Goal: Task Accomplishment & Management: Use online tool/utility

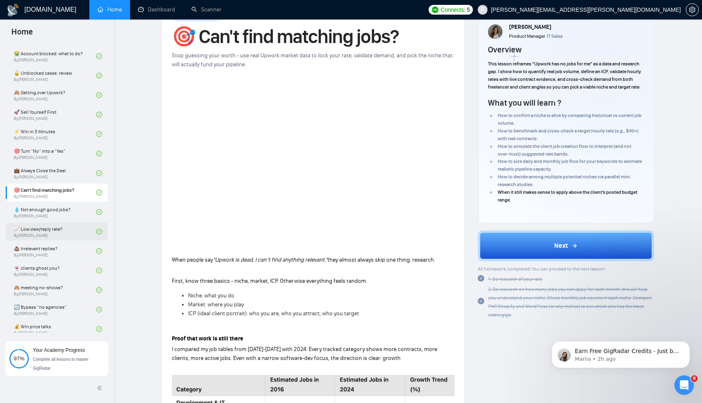
scroll to position [296, 0]
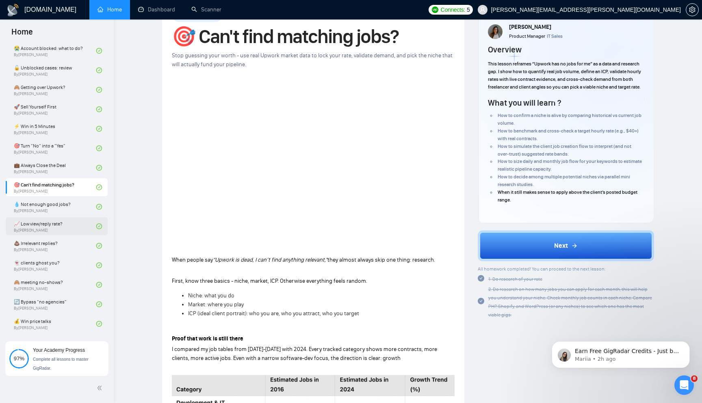
click at [69, 233] on link "📈 Low view/reply rate? By Tamara Levit" at bounding box center [55, 226] width 82 height 18
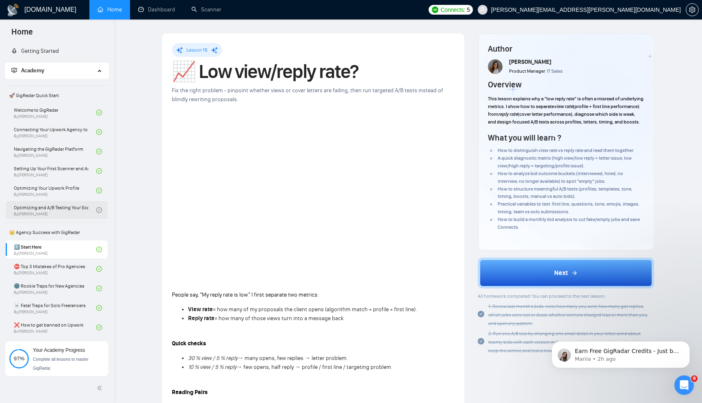
click at [68, 210] on link "Optimizing and A/B Testing Your Scanner for Better Results By Vlad Timinsky" at bounding box center [55, 210] width 82 height 18
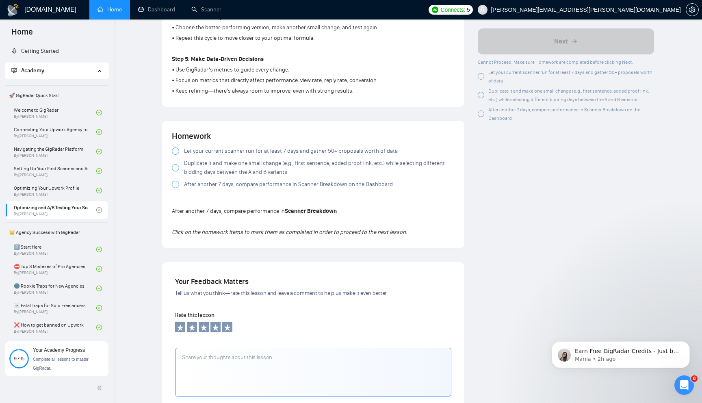
scroll to position [447, 0]
click at [192, 151] on span "Let your current scanner run for at least 7 days and gather 50+ proposals worth…" at bounding box center [291, 149] width 214 height 9
click at [183, 165] on label "Duplicate it and make one small change (e.g., first sentence, added proof link,…" at bounding box center [313, 166] width 283 height 18
click at [179, 183] on span at bounding box center [175, 182] width 7 height 7
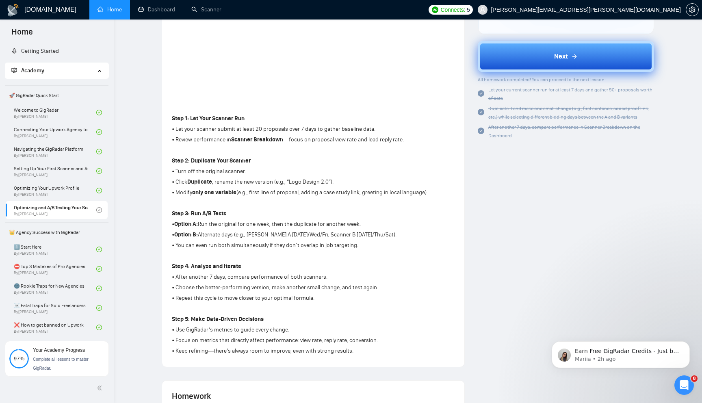
click at [526, 66] on button "Next" at bounding box center [565, 56] width 177 height 31
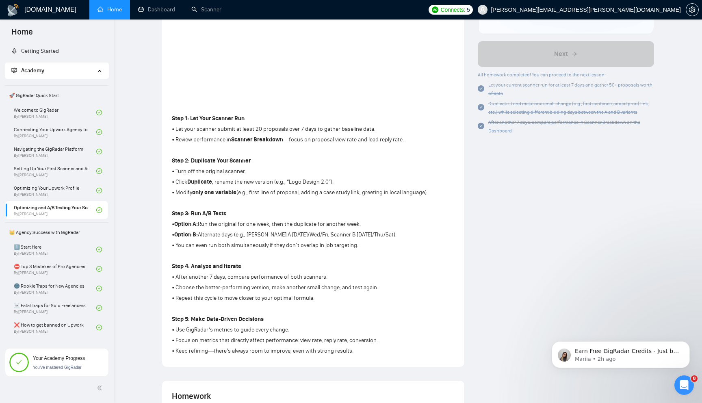
scroll to position [0, 0]
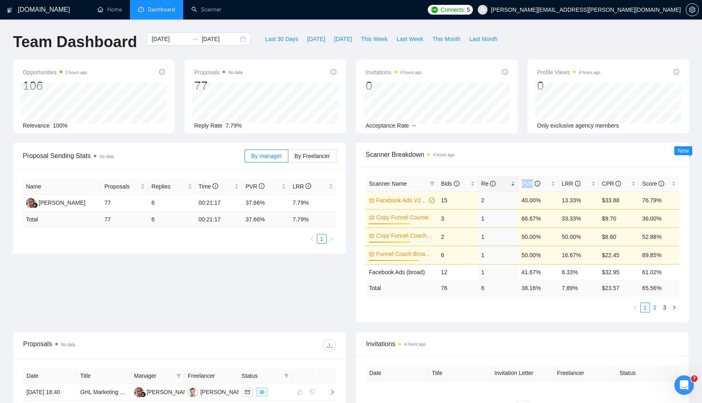
click at [654, 308] on link "2" at bounding box center [654, 307] width 9 height 9
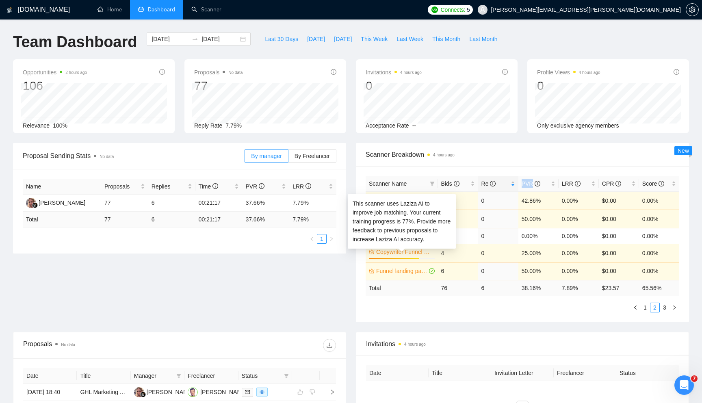
click at [417, 253] on link "Copywriter Funnel Coach V3" at bounding box center [404, 251] width 57 height 9
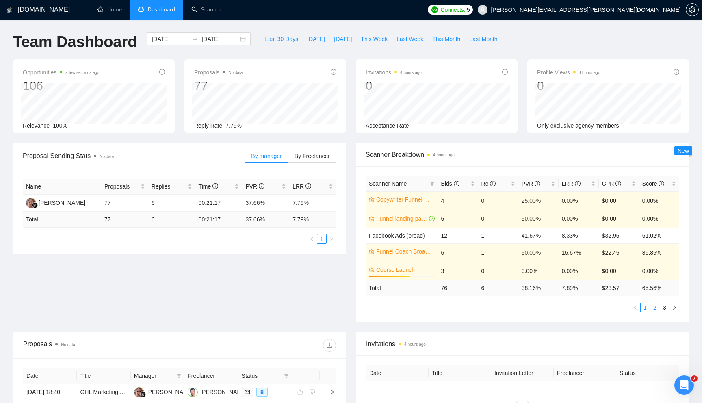
click at [656, 311] on link "2" at bounding box center [654, 307] width 9 height 9
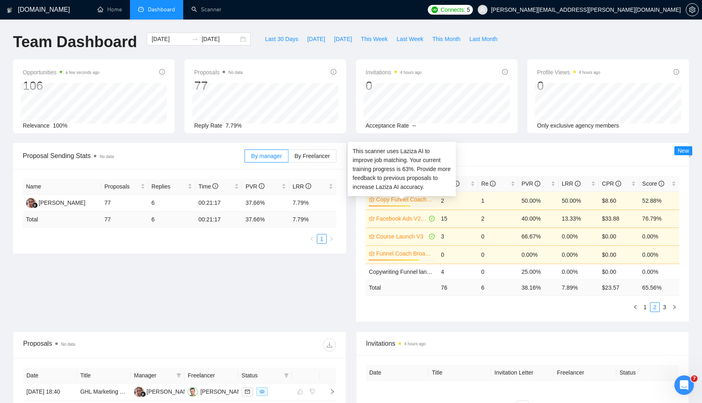
click at [417, 201] on link "Copy Funnel Coach V2" at bounding box center [404, 199] width 57 height 9
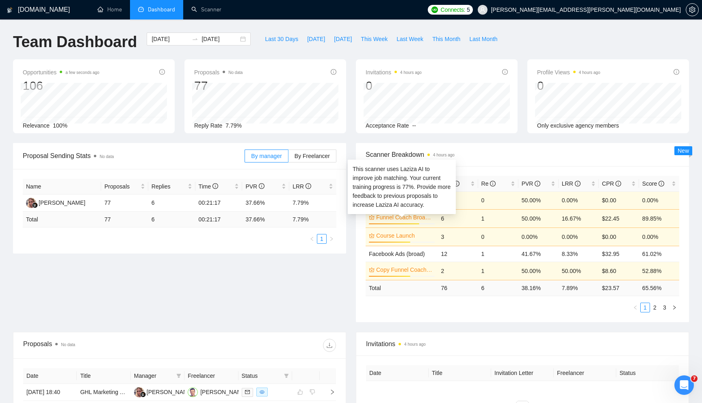
click at [413, 220] on link "Funnel Coach Broad (V2)" at bounding box center [404, 217] width 57 height 9
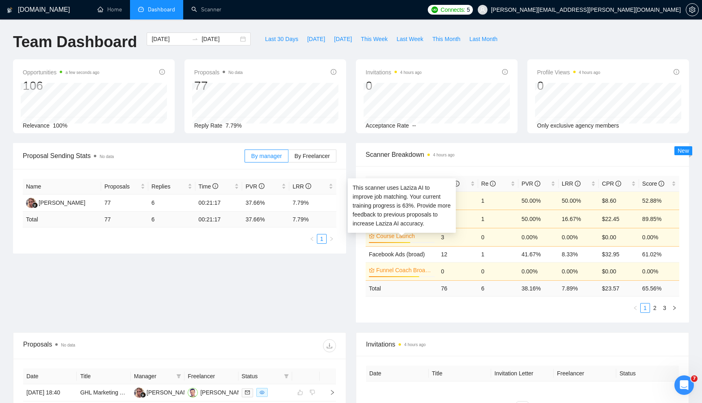
click at [427, 239] on link "Course Launch" at bounding box center [404, 235] width 57 height 9
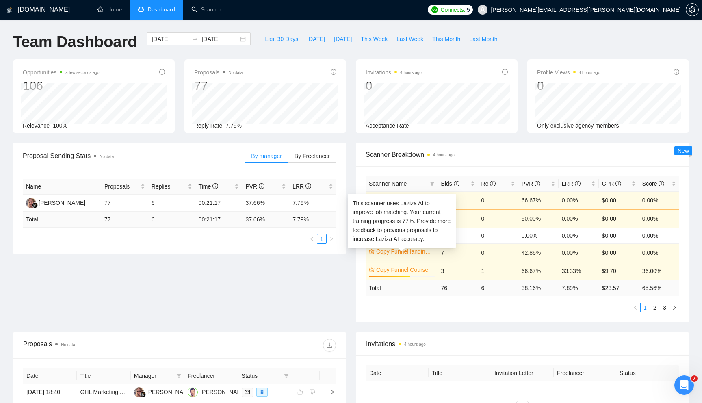
click at [416, 251] on link "Copy Funnel landing page V2" at bounding box center [404, 251] width 57 height 9
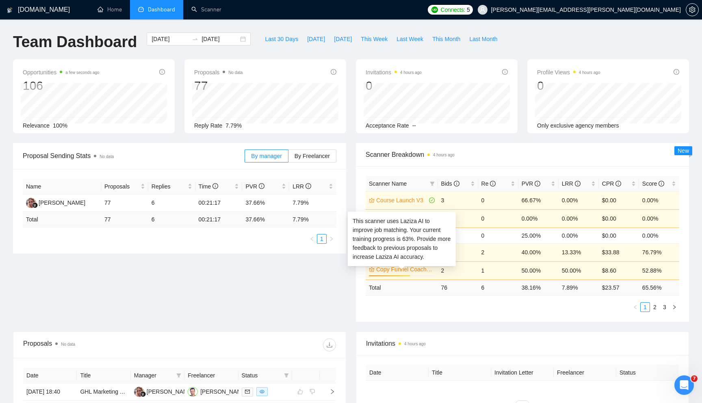
click at [422, 271] on link "Copy Funnel Coach V2" at bounding box center [404, 269] width 57 height 9
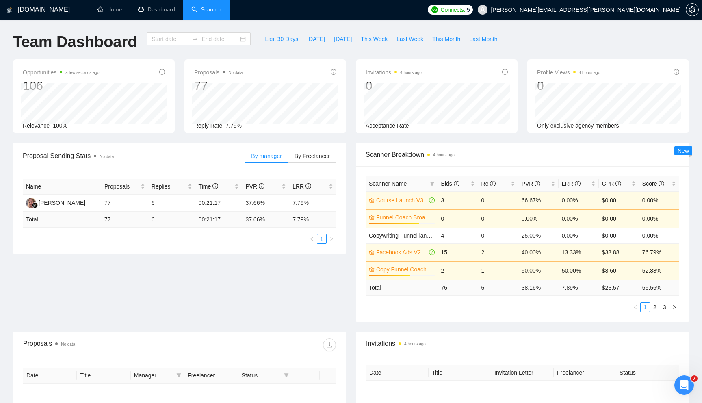
type input "[DATE]"
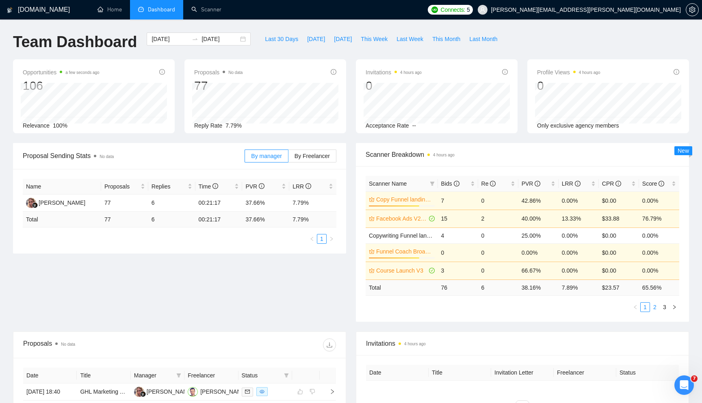
click at [653, 309] on link "2" at bounding box center [654, 306] width 9 height 9
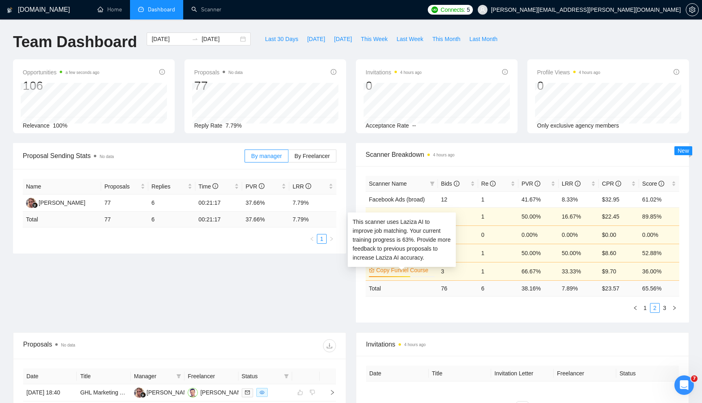
click at [423, 270] on link "Copy Funnel Course" at bounding box center [404, 270] width 57 height 9
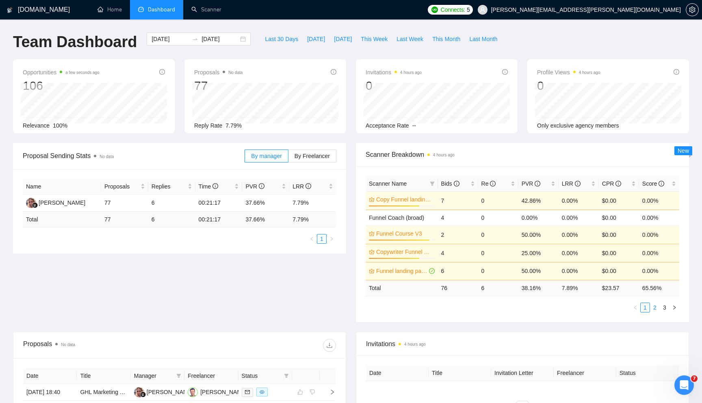
click at [654, 310] on link "2" at bounding box center [654, 307] width 9 height 9
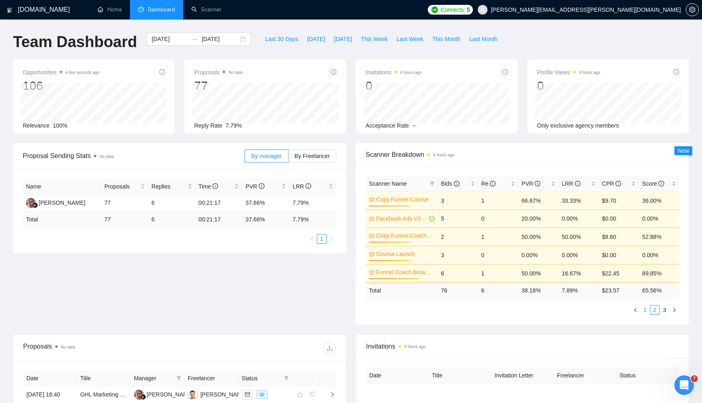
click at [646, 311] on link "1" at bounding box center [644, 309] width 9 height 9
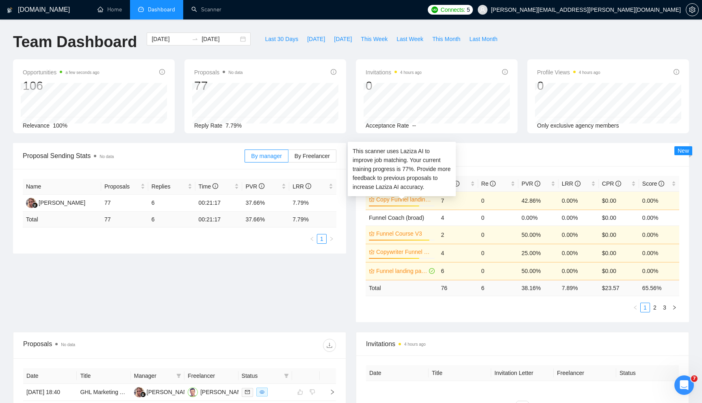
click at [416, 201] on link "Copy Funnel landing page V2" at bounding box center [404, 199] width 57 height 9
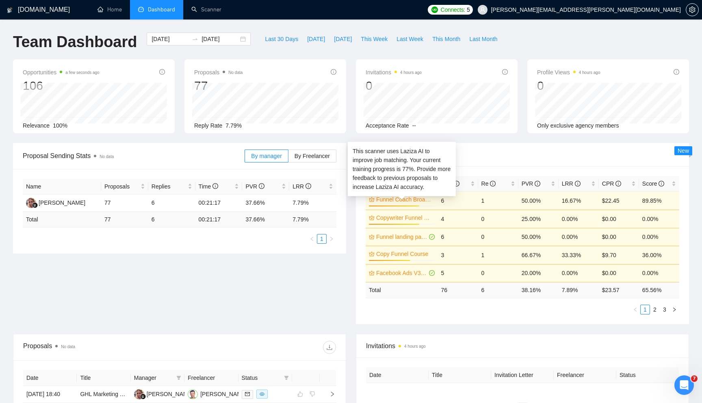
click at [419, 200] on link "Funnel Coach Broad (V2)" at bounding box center [404, 199] width 57 height 9
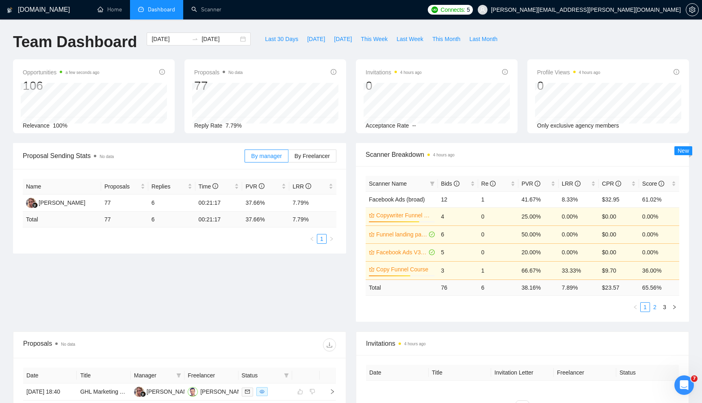
click at [655, 310] on link "2" at bounding box center [654, 306] width 9 height 9
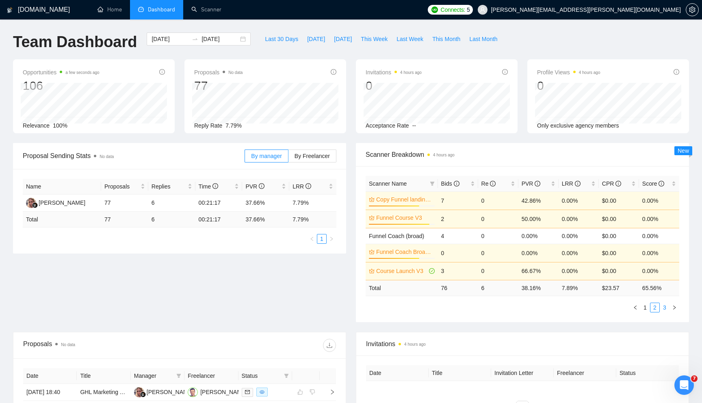
click at [665, 309] on link "3" at bounding box center [664, 307] width 9 height 9
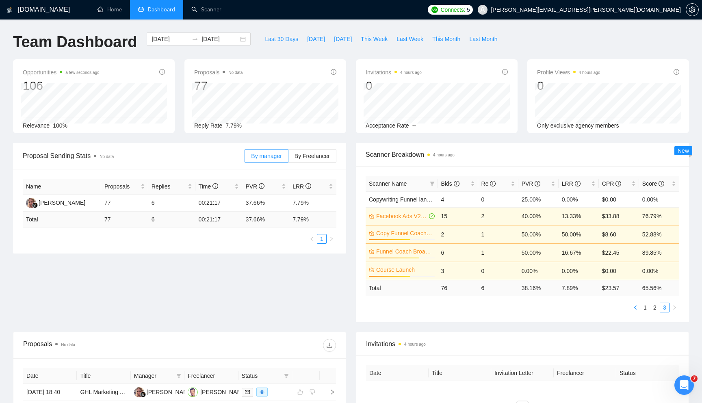
click at [635, 309] on icon "left" at bounding box center [634, 307] width 2 height 4
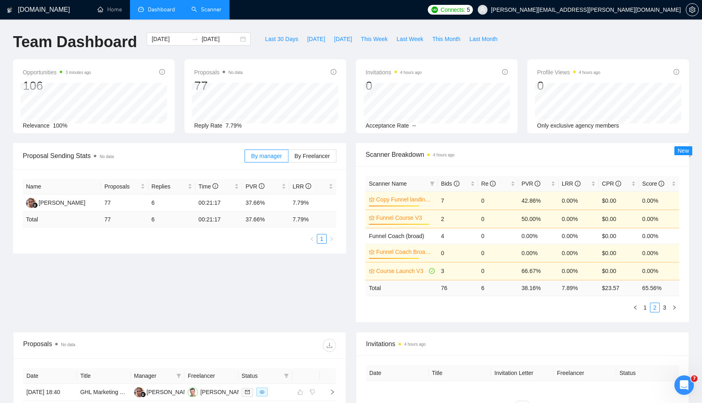
click at [211, 6] on link "Scanner" at bounding box center [206, 9] width 30 height 7
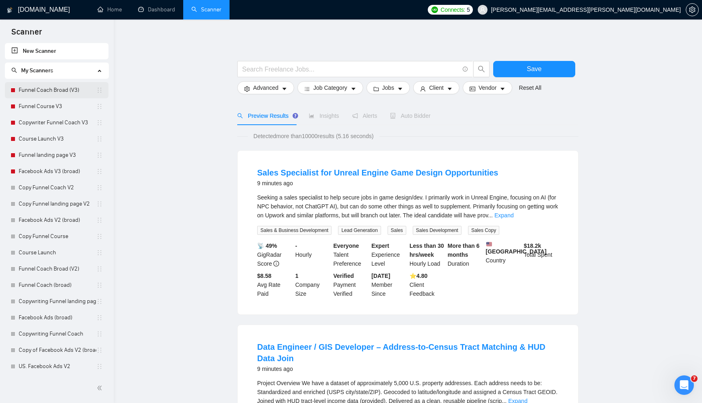
click at [58, 88] on link "Funnel Coach Broad (V3)" at bounding box center [58, 90] width 78 height 16
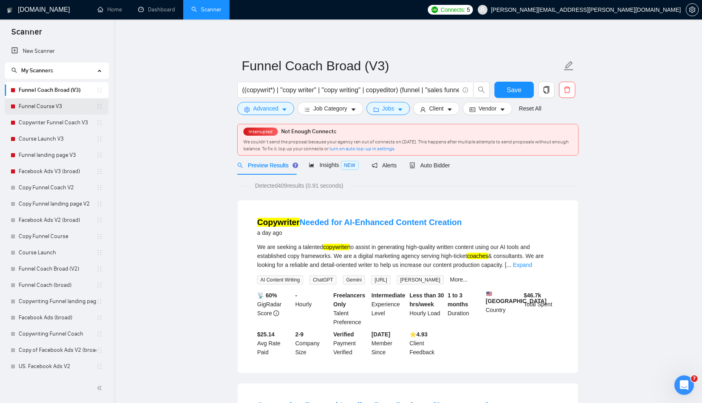
click at [56, 108] on link "Funnel Course V3" at bounding box center [58, 106] width 78 height 16
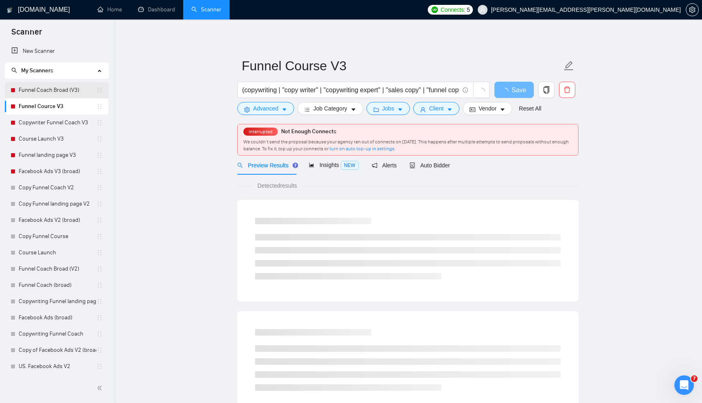
click at [56, 91] on link "Funnel Coach Broad (V3)" at bounding box center [58, 90] width 78 height 16
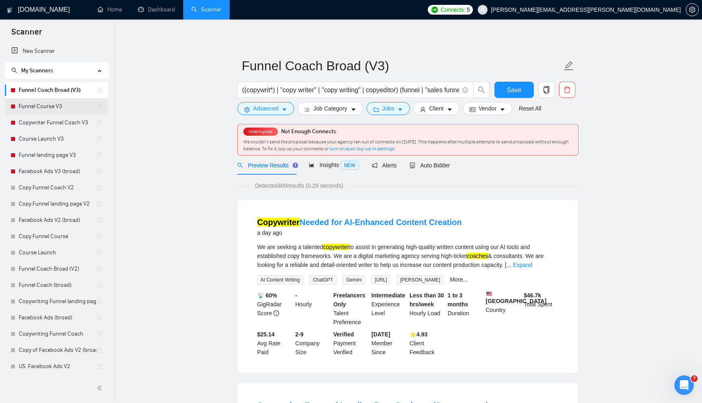
click at [56, 105] on link "Funnel Course V3" at bounding box center [58, 106] width 78 height 16
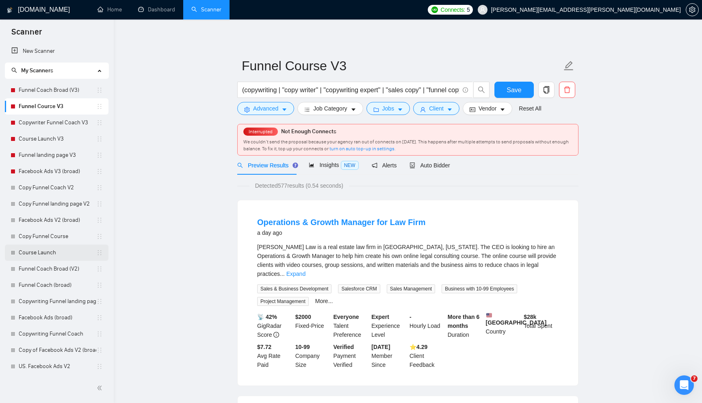
scroll to position [1, 0]
click at [41, 235] on link "Copy Funnel Course" at bounding box center [58, 235] width 78 height 16
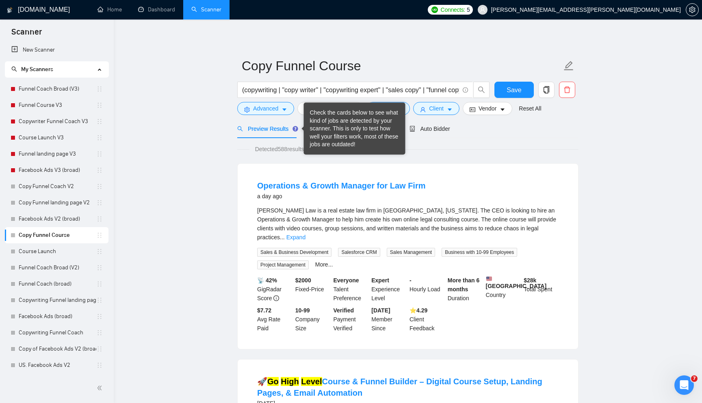
click at [310, 126] on div "Check the cards below to see what kind of jobs are detected by your scanner. Th…" at bounding box center [354, 129] width 89 height 40
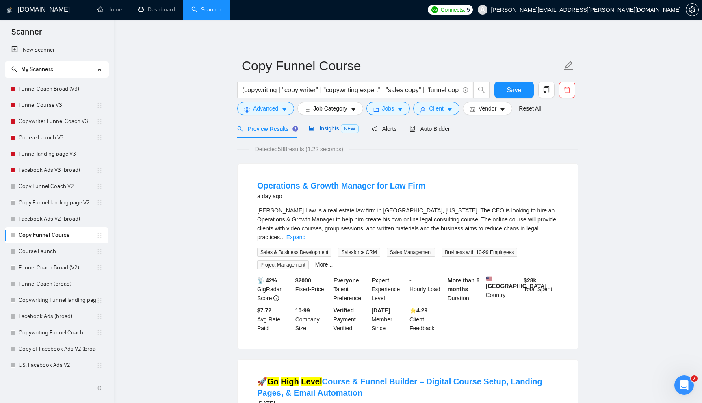
click at [336, 129] on span "Insights NEW" at bounding box center [334, 128] width 50 height 6
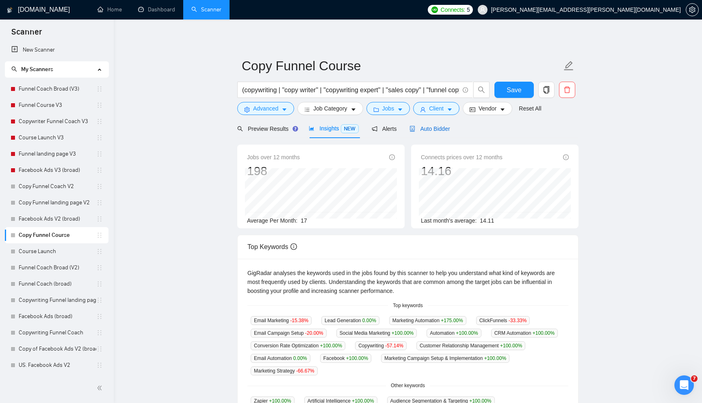
click at [438, 128] on span "Auto Bidder" at bounding box center [429, 128] width 40 height 6
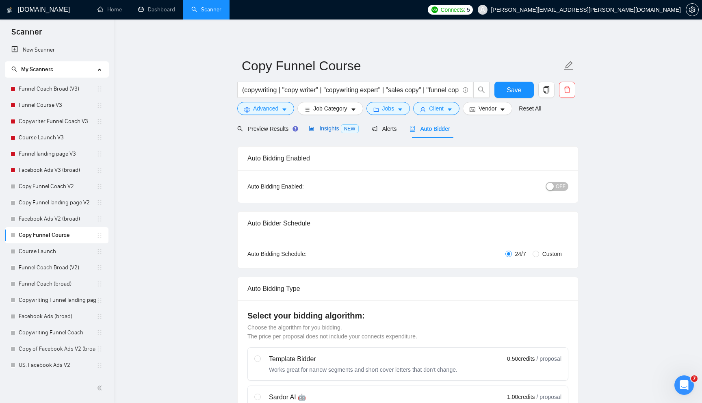
click at [324, 131] on span "Insights NEW" at bounding box center [334, 128] width 50 height 6
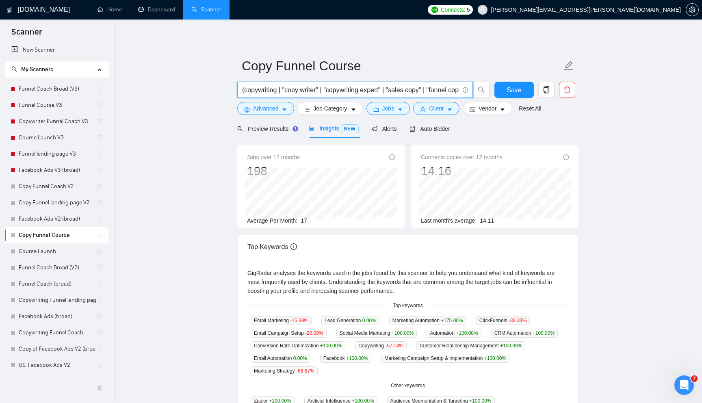
click at [244, 91] on input "(copywriting | "copy writer" | "copywriting expert" | "sales copy" | "funnel co…" at bounding box center [350, 90] width 217 height 10
click at [265, 111] on span "Advanced" at bounding box center [265, 108] width 25 height 9
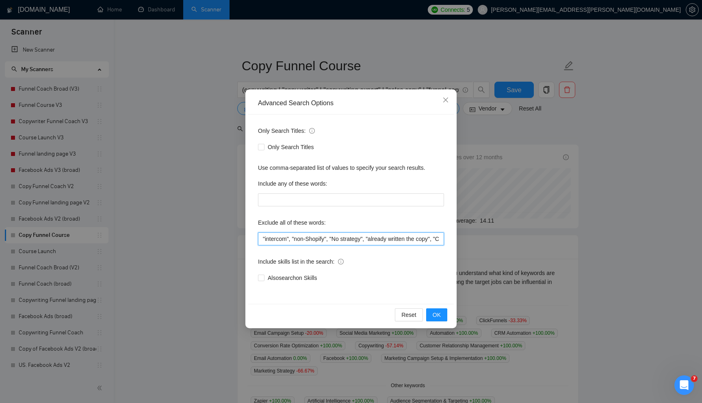
click at [277, 238] on input ""intercom", "non-Shopify", "No strategy", "already written the copy", "Content …" at bounding box center [351, 238] width 186 height 13
click at [450, 97] on span "Close" at bounding box center [445, 100] width 22 height 22
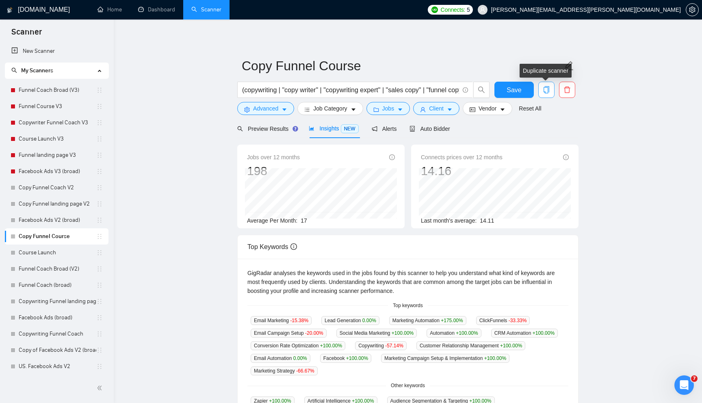
click at [549, 90] on icon "copy" at bounding box center [545, 89] width 7 height 7
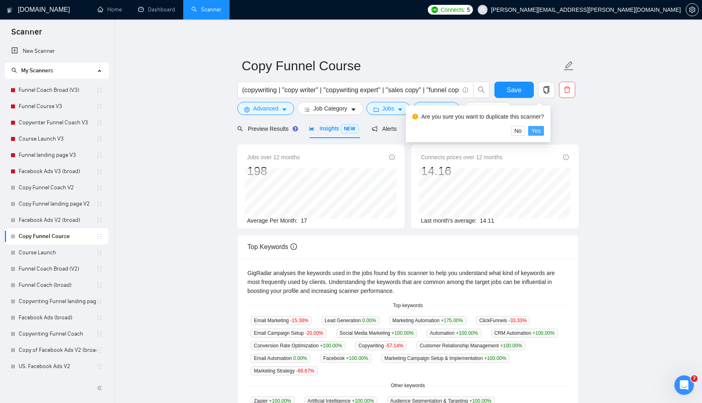
click at [540, 133] on span "Yes" at bounding box center [535, 130] width 9 height 9
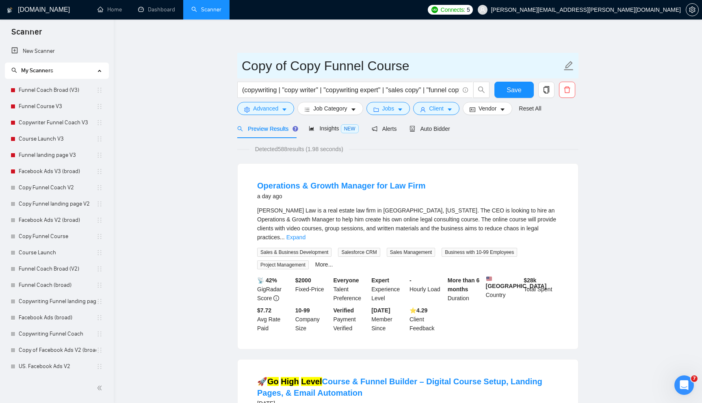
click at [317, 65] on input "Copy of Copy Funnel Course" at bounding box center [402, 66] width 320 height 20
type input "Copywrite Course V4"
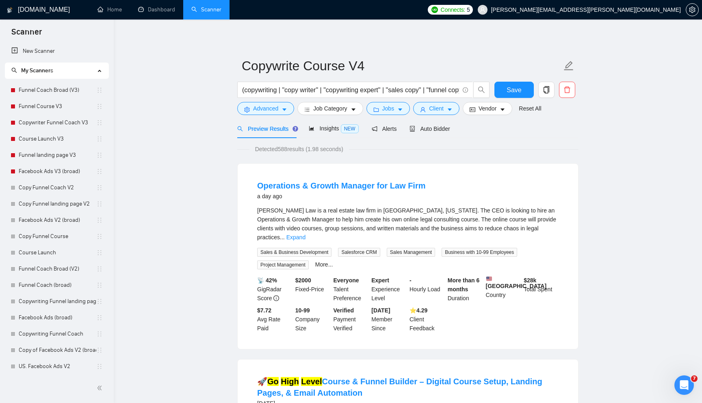
click at [517, 94] on span "Save" at bounding box center [513, 90] width 15 height 10
click at [62, 158] on link "Course Launch V3" at bounding box center [58, 155] width 78 height 16
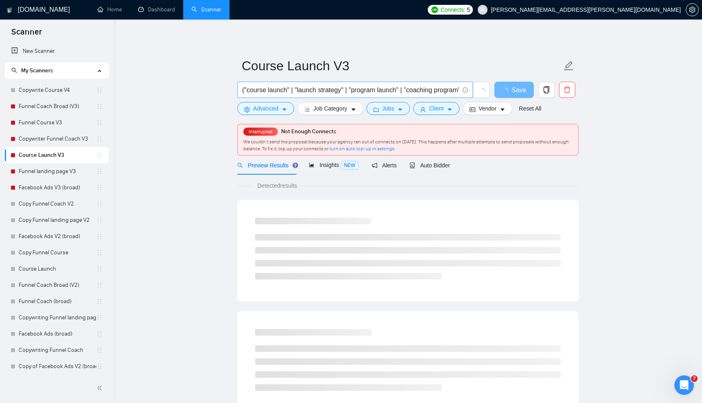
click at [251, 90] on input "("course launch" | "launch strategy" | "program launch" | "coaching program" | …" at bounding box center [350, 90] width 217 height 10
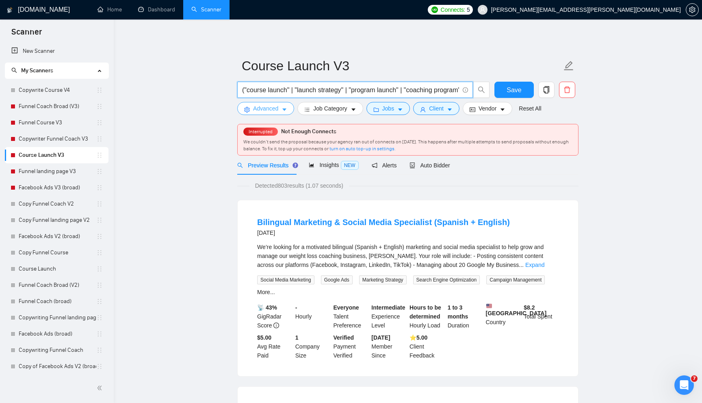
click at [278, 110] on span "Advanced" at bounding box center [265, 108] width 25 height 9
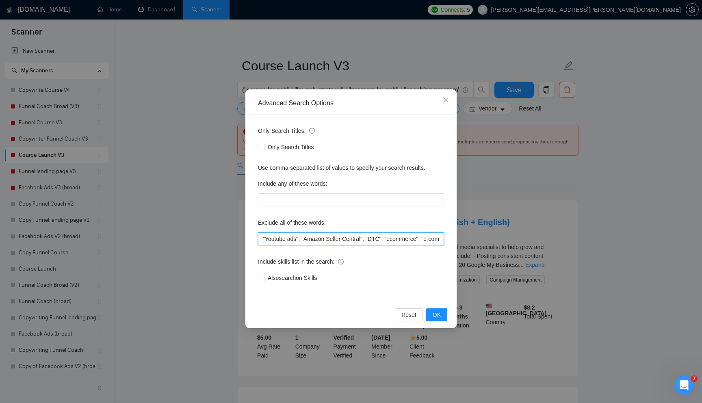
click at [284, 238] on input ""Youtube ads", "Amazon Seller Central", "DTC", "ecommerce", "e-commerce", "Amaz…" at bounding box center [351, 238] width 186 height 13
click at [446, 101] on icon "close" at bounding box center [445, 99] width 5 height 5
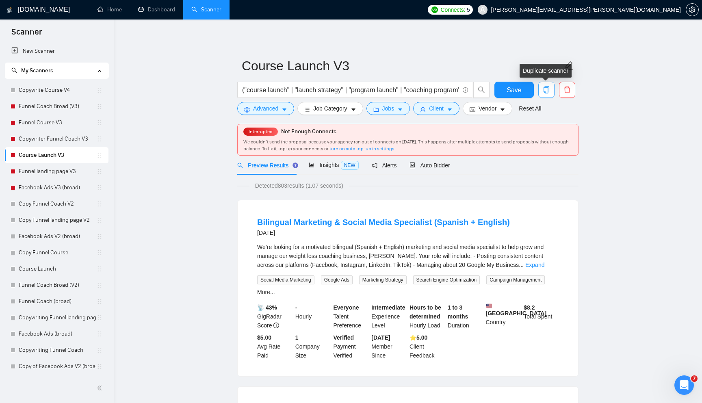
click at [547, 95] on button "button" at bounding box center [546, 90] width 16 height 16
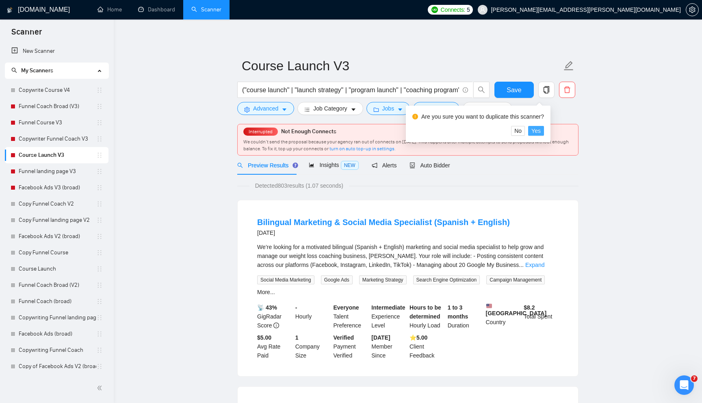
click at [540, 129] on span "Yes" at bounding box center [535, 130] width 9 height 9
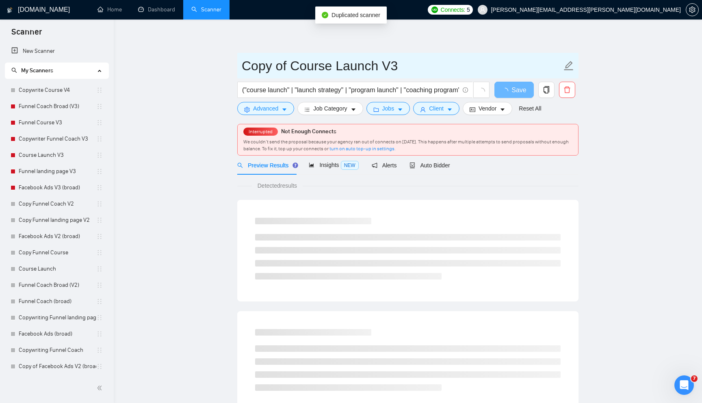
click at [291, 65] on input "Copy of Course Launch V3" at bounding box center [402, 66] width 320 height 20
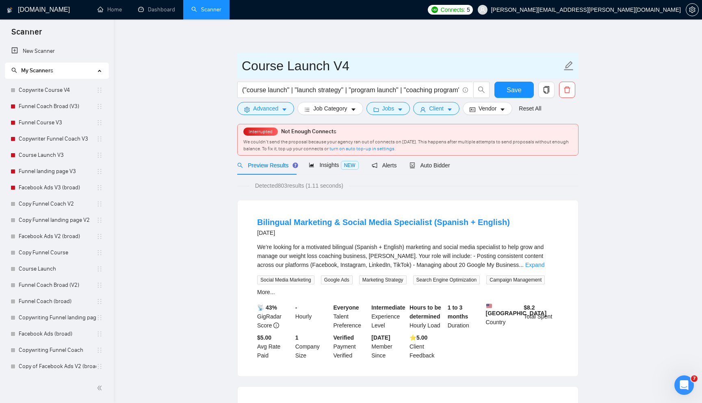
type input "Course Launch V4"
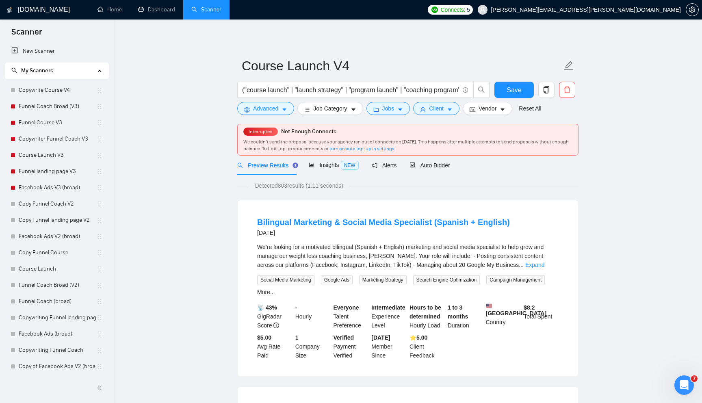
click at [263, 109] on span "Advanced" at bounding box center [265, 108] width 25 height 9
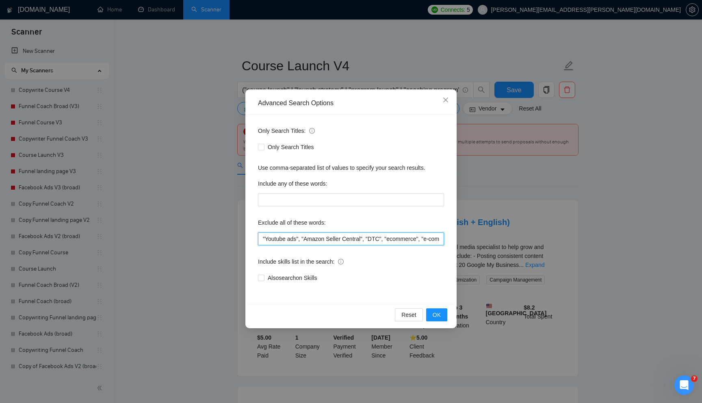
click at [272, 238] on input ""Youtube ads", "Amazon Seller Central", "DTC", "ecommerce", "e-commerce", "Amaz…" at bounding box center [351, 238] width 186 height 13
paste input "intercom", "non-Shopify", "No strategy", "already written the copy", "Content M…"
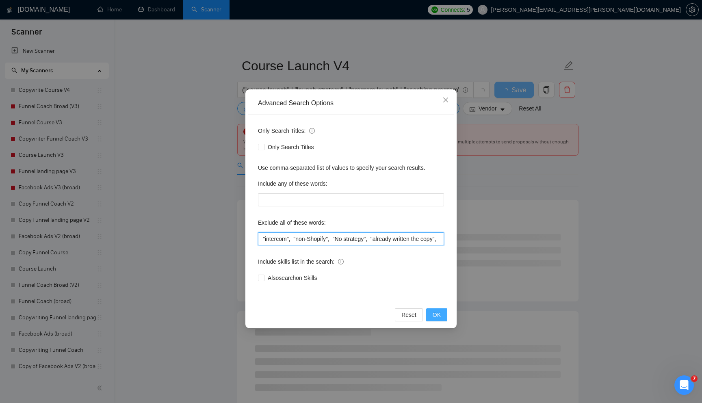
type input ""intercom", "non-Shopify", "No strategy", "already written the copy", "Content …"
click at [441, 315] on button "OK" at bounding box center [436, 314] width 21 height 13
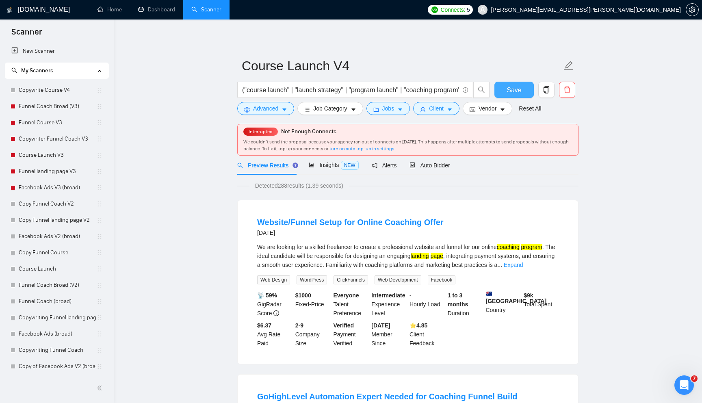
click at [517, 92] on span "Save" at bounding box center [513, 90] width 15 height 10
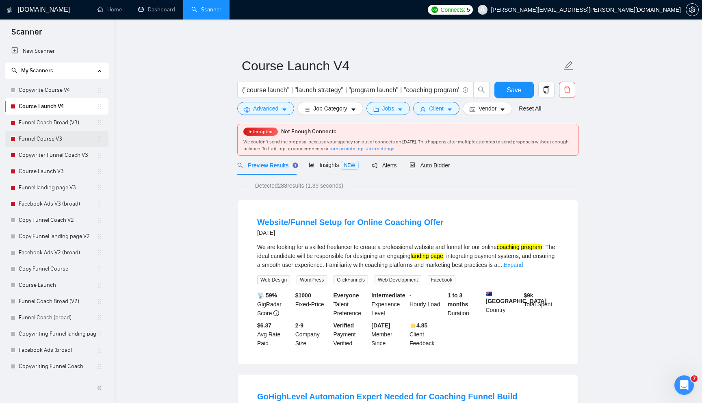
click at [58, 138] on link "Funnel Course V3" at bounding box center [58, 139] width 78 height 16
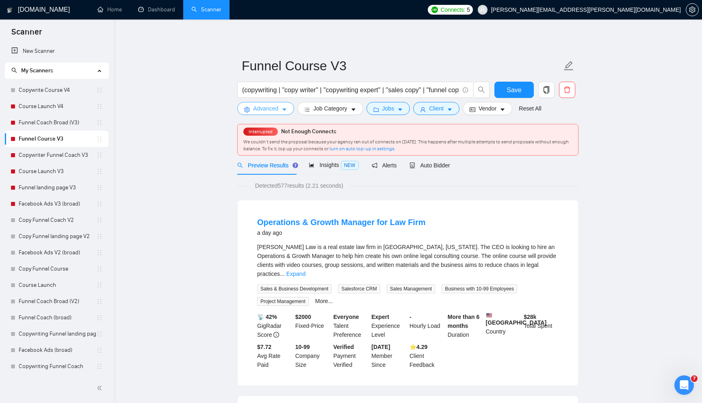
click at [257, 114] on button "Advanced" at bounding box center [265, 108] width 57 height 13
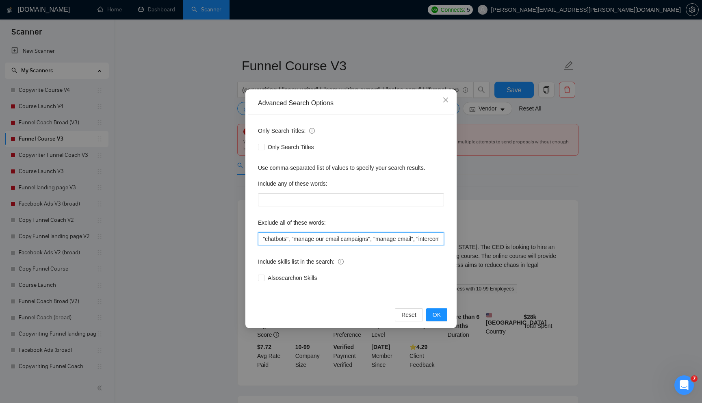
click at [275, 240] on input ""chatbots", "manage our email campaigns", "manage email", "intercom", "non-Shop…" at bounding box center [351, 238] width 186 height 13
paste input ""manage our email campaigns", "manage email", "intercom", "non-Shopify", "No st…"
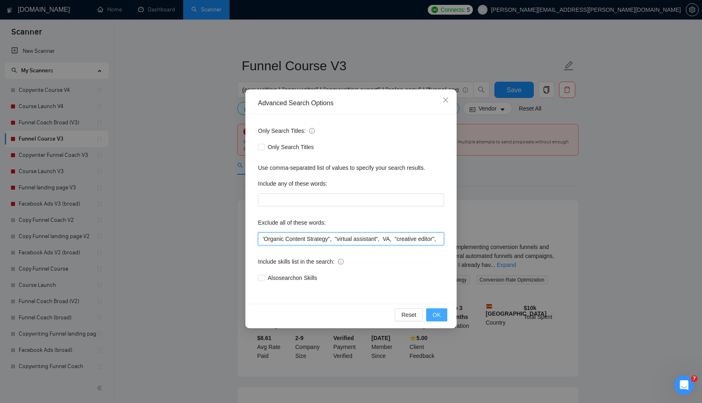
type input ""chatbots", "manage our email campaigns", "manage email", "intercom", "non-Shop…"
click at [438, 315] on span "OK" at bounding box center [436, 314] width 8 height 9
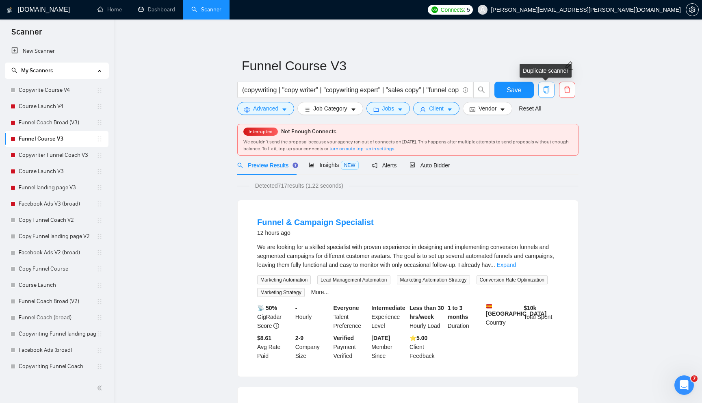
click at [544, 90] on icon "copy" at bounding box center [545, 89] width 7 height 7
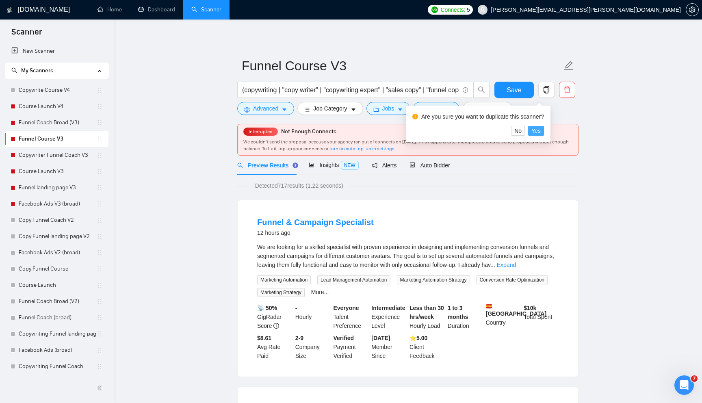
click at [540, 129] on span "Yes" at bounding box center [535, 130] width 9 height 9
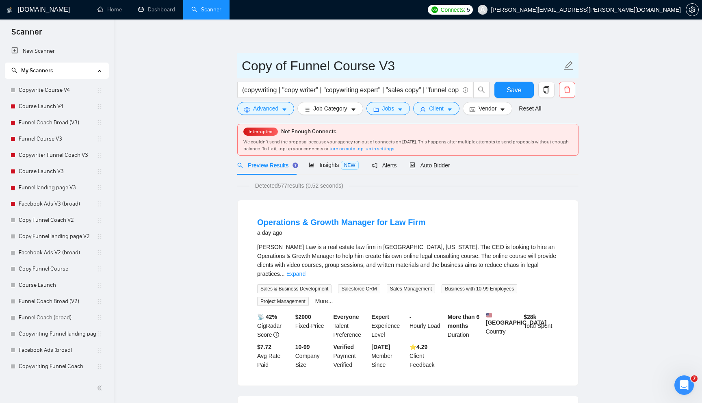
click at [287, 69] on input "Copy of Funnel Course V3" at bounding box center [402, 66] width 320 height 20
type input "Funnel Course V4"
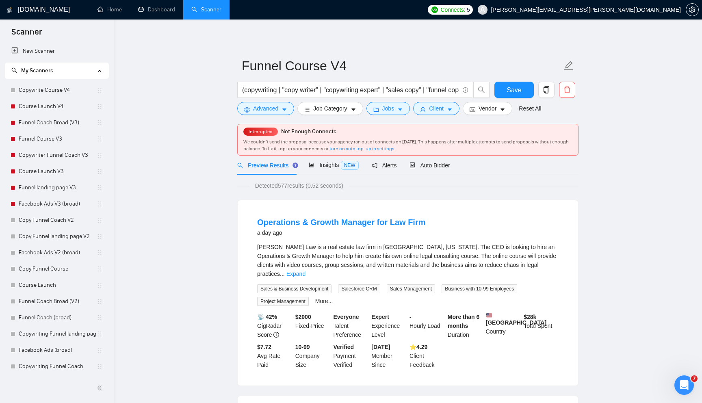
click at [520, 165] on div "Preview Results Insights NEW Alerts Auto Bidder" at bounding box center [407, 164] width 341 height 19
click at [509, 91] on span "Save" at bounding box center [513, 90] width 15 height 10
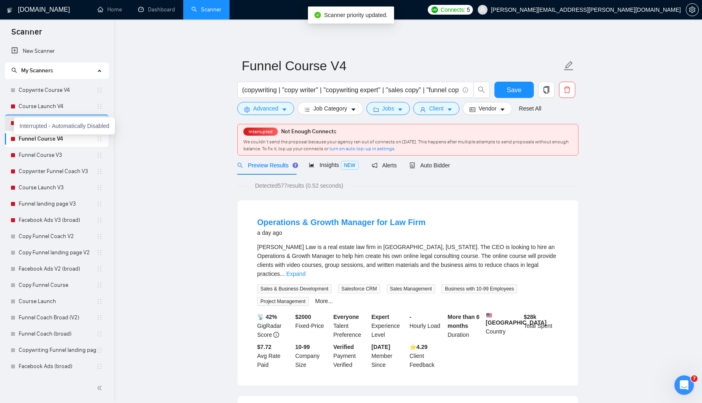
drag, startPoint x: 25, startPoint y: 140, endPoint x: 13, endPoint y: 122, distance: 21.4
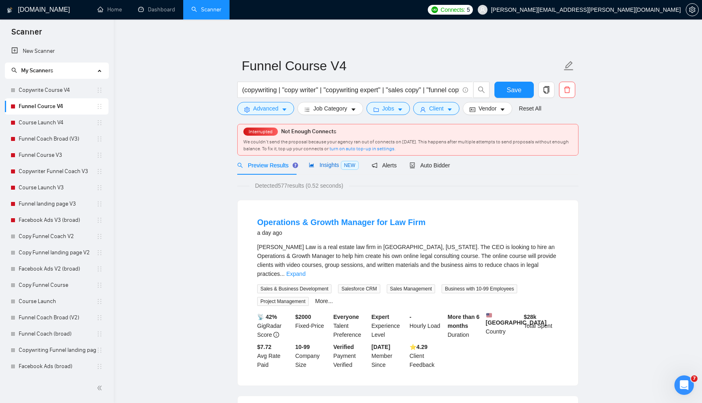
click at [327, 164] on span "Insights NEW" at bounding box center [334, 165] width 50 height 6
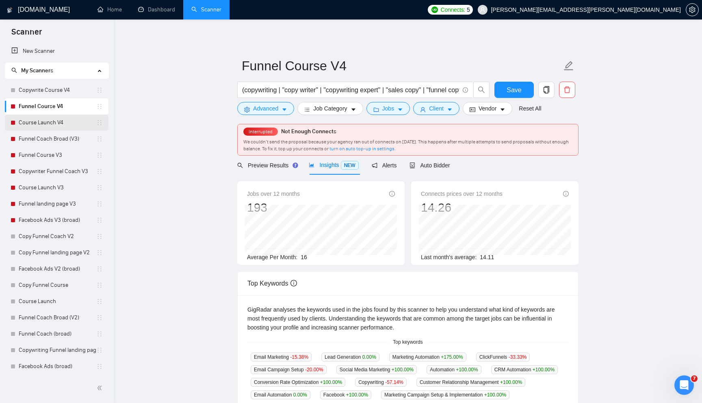
click at [65, 122] on link "Course Launch V4" at bounding box center [58, 122] width 78 height 16
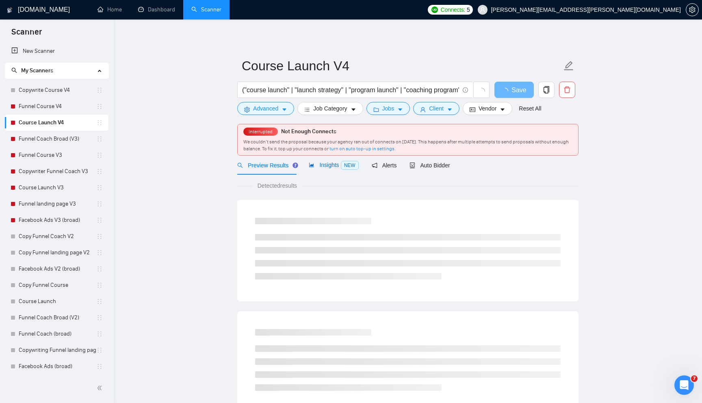
click at [332, 164] on span "Insights NEW" at bounding box center [334, 165] width 50 height 6
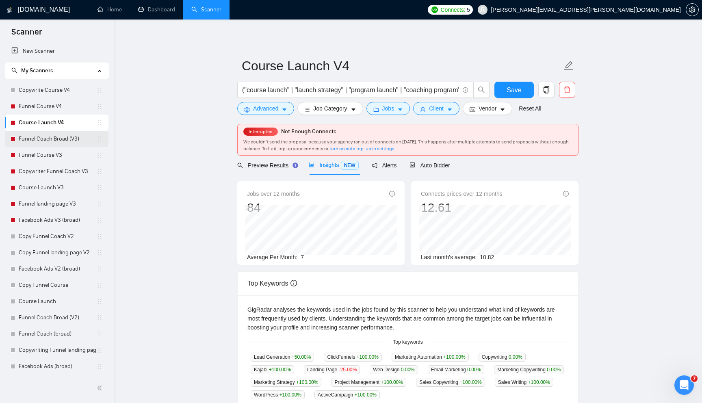
click at [54, 138] on link "Funnel Coach Broad (V3)" at bounding box center [58, 139] width 78 height 16
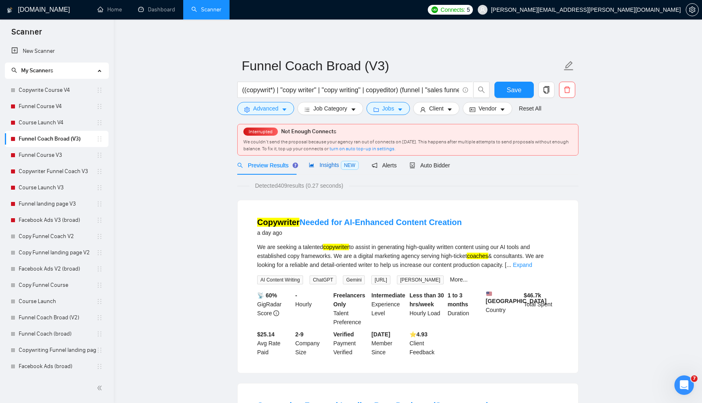
click at [329, 165] on span "Insights NEW" at bounding box center [334, 165] width 50 height 6
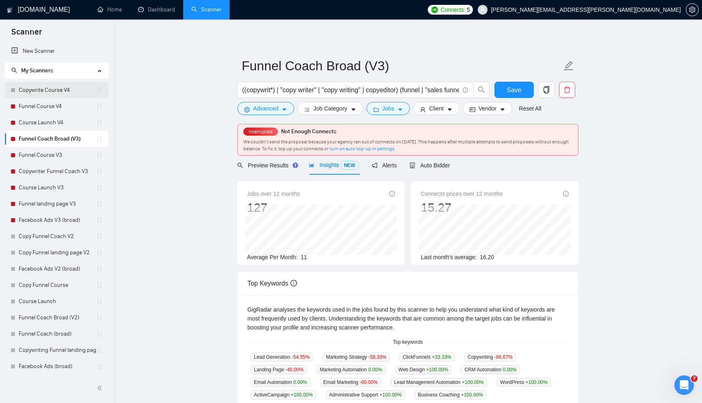
click at [55, 89] on link "Copywrite Course V4" at bounding box center [58, 90] width 78 height 16
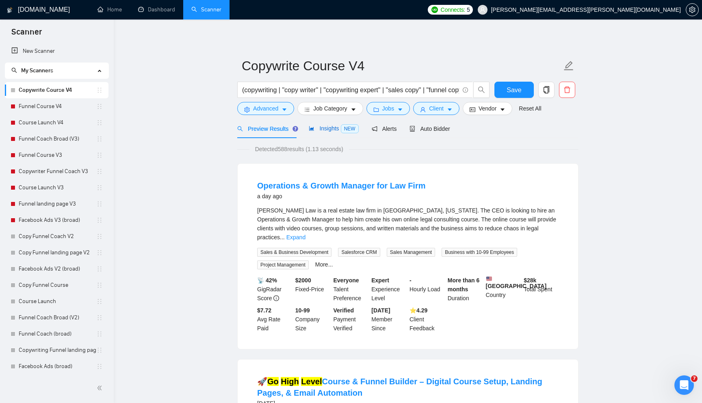
click at [330, 132] on div "Insights NEW" at bounding box center [334, 128] width 50 height 9
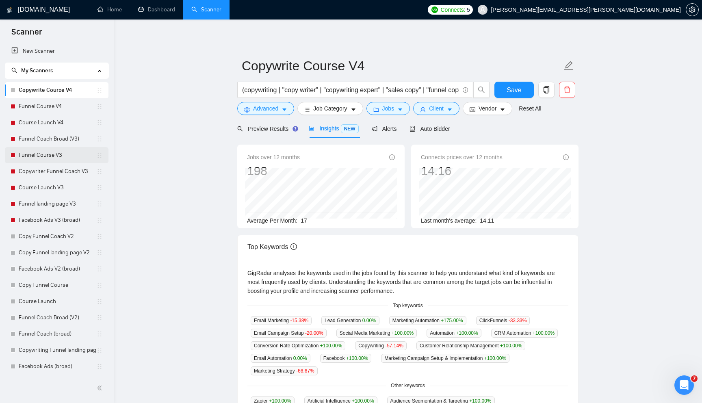
click at [64, 157] on link "Funnel Course V3" at bounding box center [58, 155] width 78 height 16
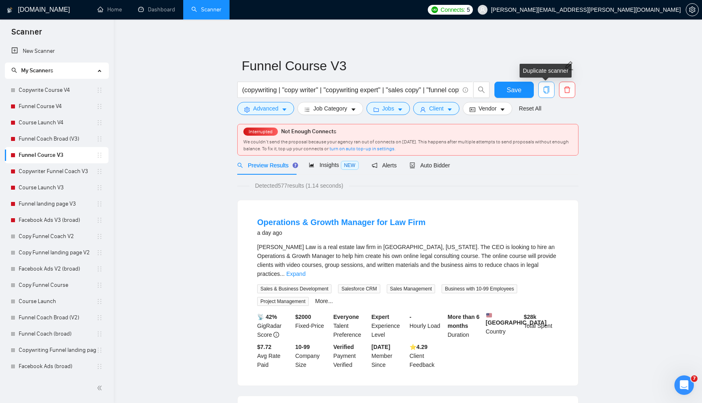
click at [546, 90] on icon "copy" at bounding box center [545, 89] width 7 height 7
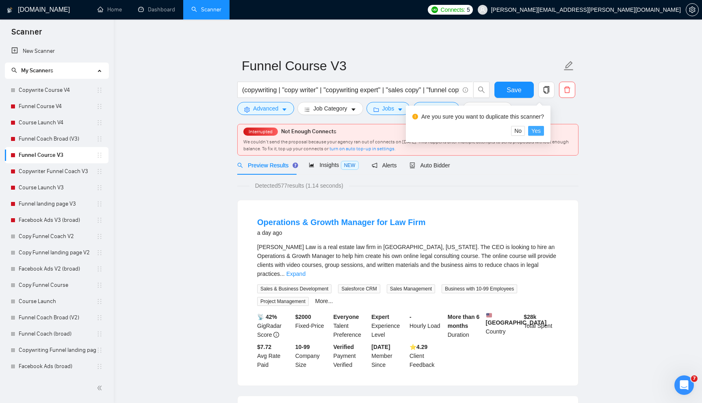
click at [539, 132] on span "Yes" at bounding box center [535, 130] width 9 height 9
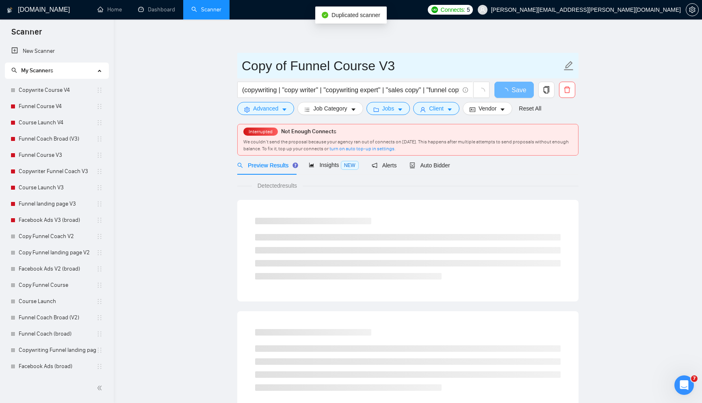
click at [288, 69] on input "Copy of Funnel Course V3" at bounding box center [402, 66] width 320 height 20
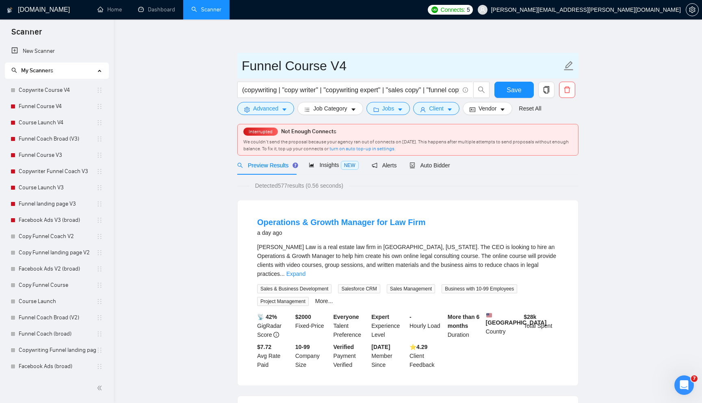
type input "Funnel Course V4"
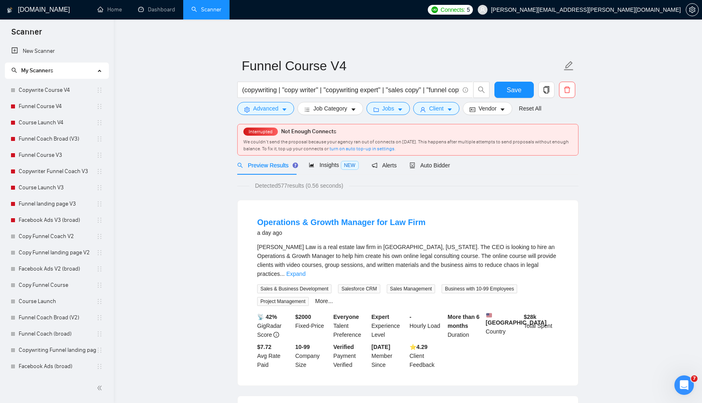
click at [275, 111] on span "Advanced" at bounding box center [265, 108] width 25 height 9
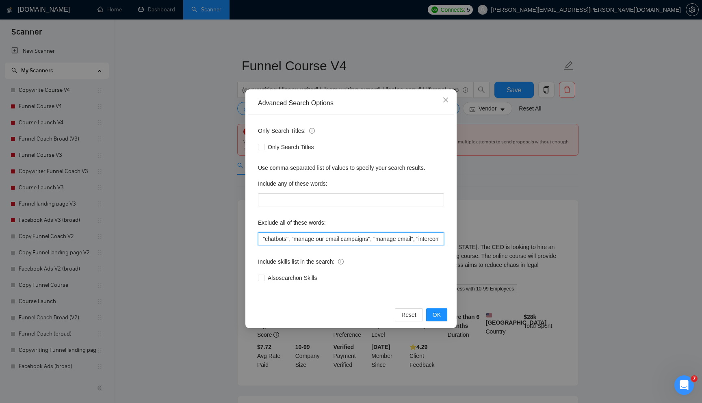
click at [280, 237] on input ""chatbots", "manage our email campaigns", "manage email", "intercom", "non-Shop…" at bounding box center [351, 238] width 186 height 13
paste input ""intercom", "non-Shopify", "No strategy", "already written the copy", "Content …"
type input ""chatbots", "intercom", "non-Shopify", "No strategy", "already written the copy…"
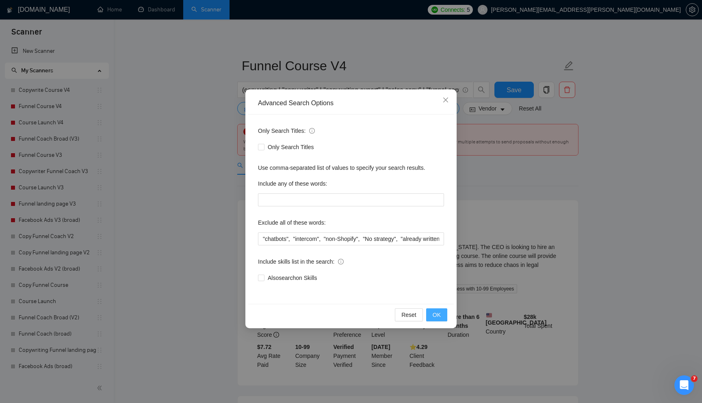
click at [438, 314] on span "OK" at bounding box center [436, 314] width 8 height 9
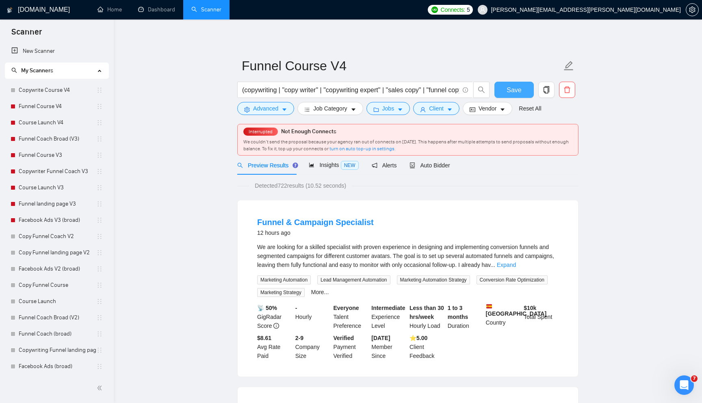
click at [516, 91] on span "Save" at bounding box center [513, 90] width 15 height 10
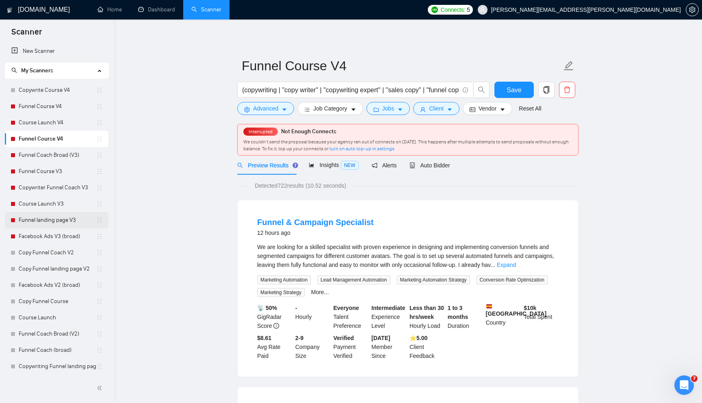
click at [60, 220] on link "Funnel landing page V3" at bounding box center [58, 220] width 78 height 16
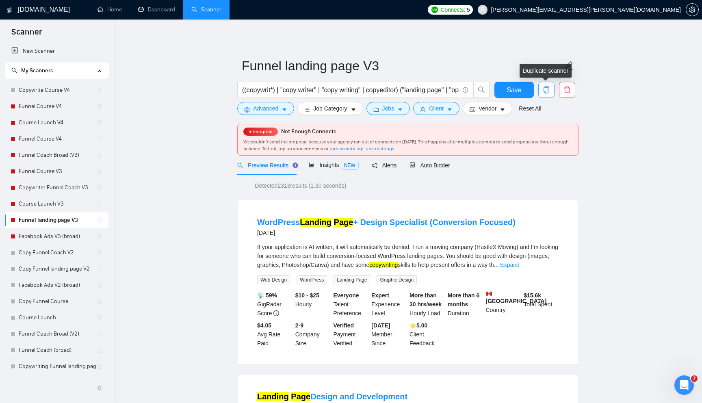
click at [548, 95] on button "button" at bounding box center [546, 90] width 16 height 16
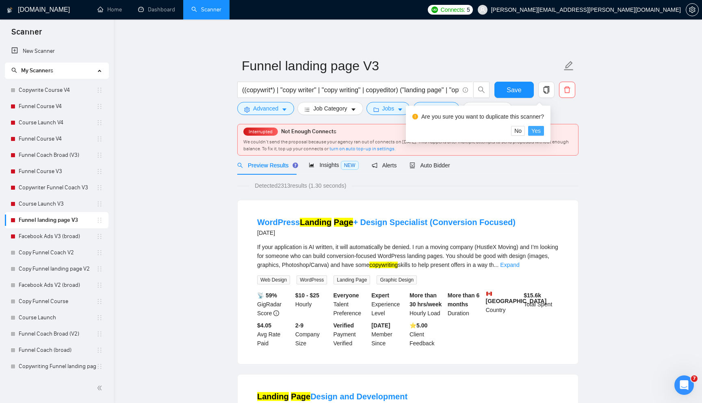
click at [539, 128] on span "Yes" at bounding box center [535, 130] width 9 height 9
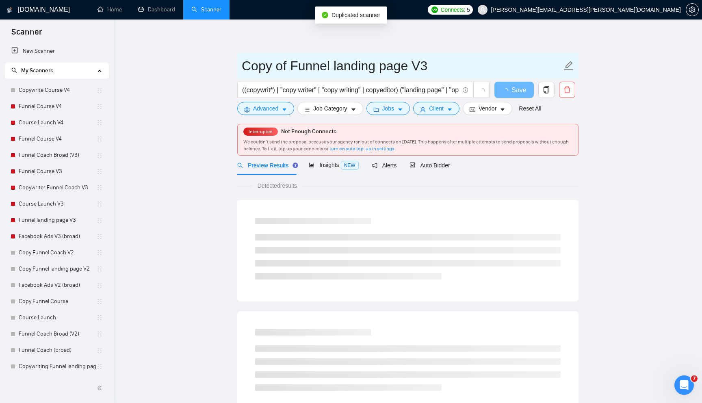
click at [290, 67] on input "Copy of Funnel landing page V3" at bounding box center [402, 66] width 320 height 20
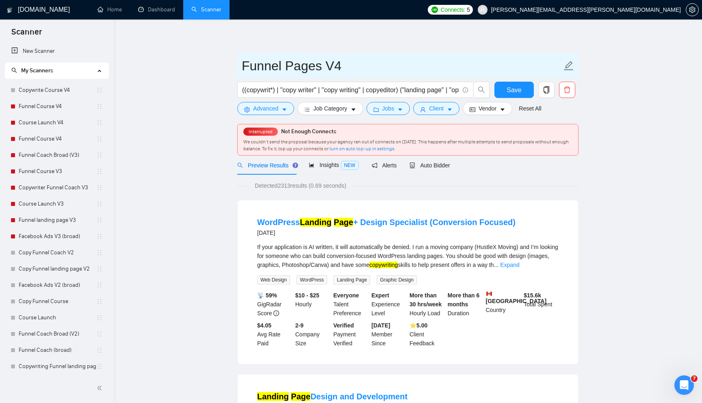
type input "Funnel Pages V4"
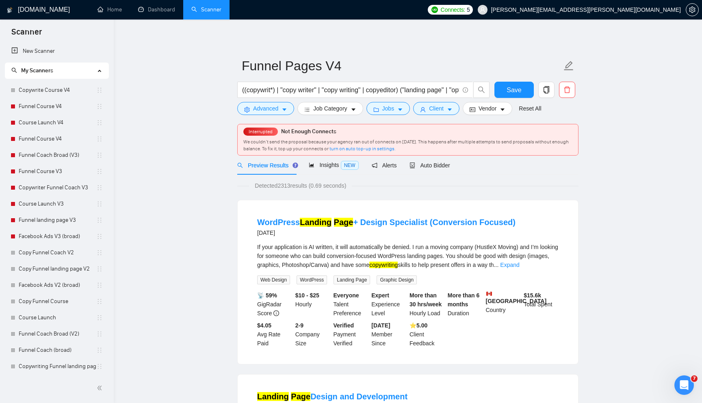
click at [515, 92] on span "Save" at bounding box center [513, 90] width 15 height 10
click at [283, 111] on icon "caret-down" at bounding box center [284, 110] width 6 height 6
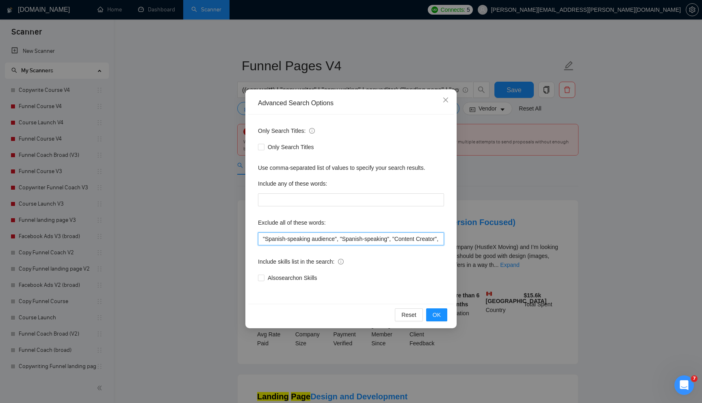
click at [284, 238] on input ""Spanish-speaking audience", "Spanish-speaking", "Content Creator", "non-Shopif…" at bounding box center [351, 238] width 186 height 13
paste input "chatbots", "Spanish-speaking audience", "Spanish-speaking", "Content Creator", …"
click at [437, 315] on span "OK" at bounding box center [436, 314] width 8 height 9
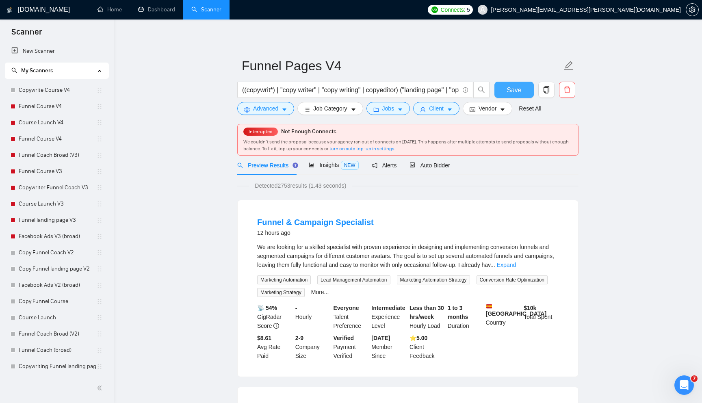
click at [513, 91] on span "Save" at bounding box center [513, 90] width 15 height 10
click at [326, 166] on span "Insights NEW" at bounding box center [334, 165] width 50 height 6
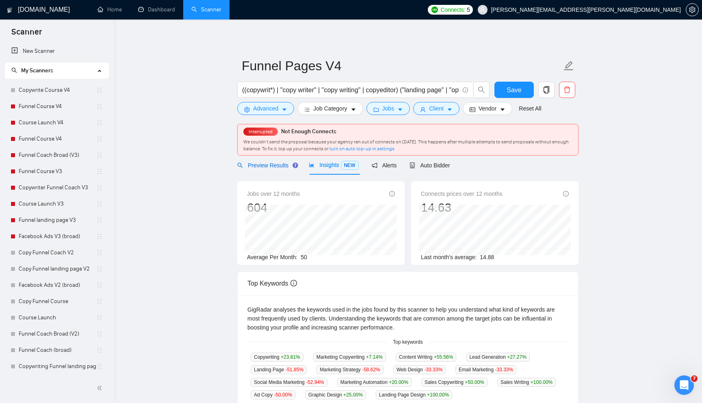
click at [262, 164] on span "Preview Results" at bounding box center [266, 165] width 58 height 6
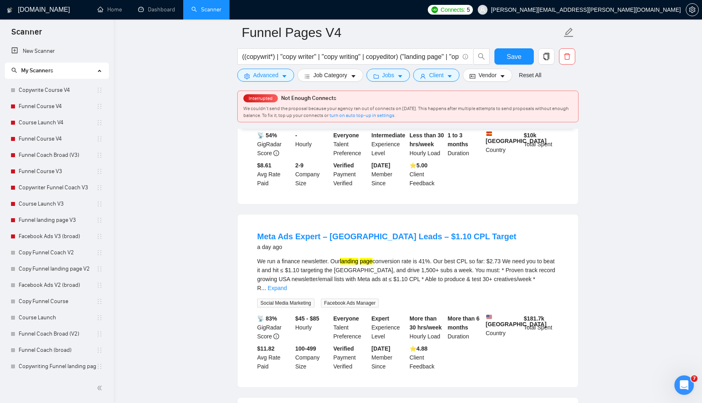
scroll to position [180, 0]
click at [287, 284] on link "Expand" at bounding box center [277, 287] width 19 height 6
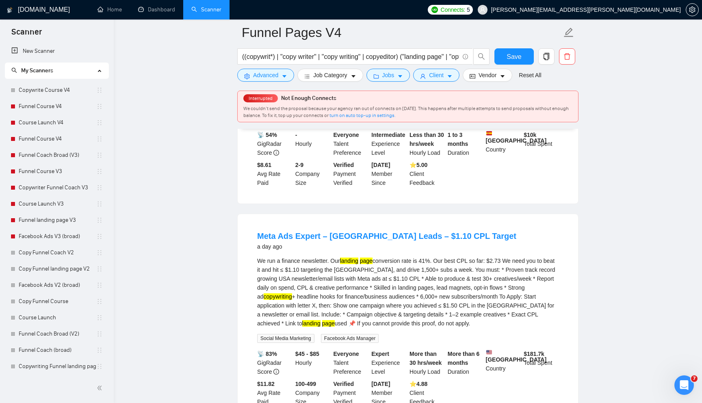
scroll to position [179, 0]
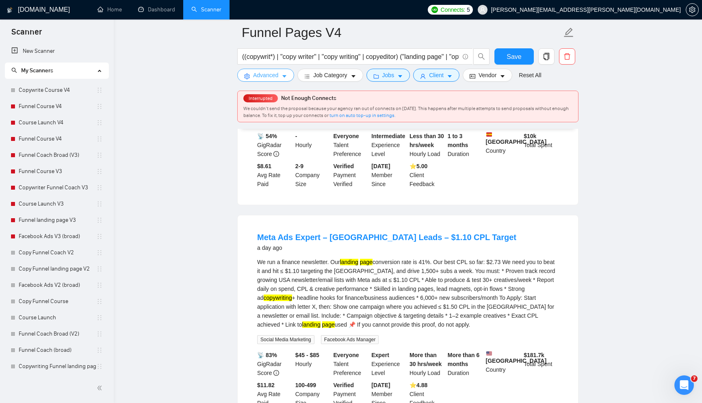
click at [270, 76] on span "Advanced" at bounding box center [265, 75] width 25 height 9
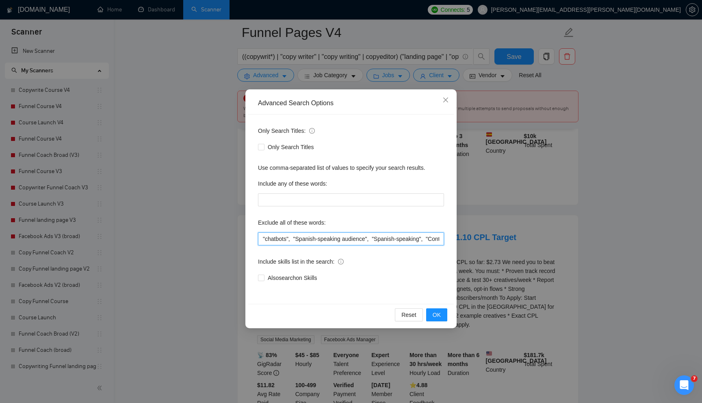
click at [273, 238] on input ""chatbots", "Spanish-speaking audience", "Spanish-speaking", "Content Creator",…" at bounding box center [351, 238] width 186 height 13
click at [435, 315] on span "OK" at bounding box center [436, 314] width 8 height 9
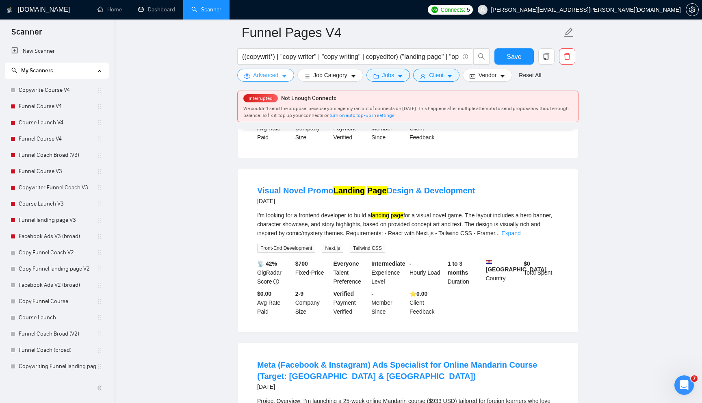
scroll to position [749, 0]
drag, startPoint x: 301, startPoint y: 226, endPoint x: 350, endPoint y: 224, distance: 48.8
click at [350, 224] on div "I'm looking for a frontend developer to build a landing page for a visual novel…" at bounding box center [407, 223] width 301 height 27
copy div "frontend developer"
click at [283, 77] on icon "caret-down" at bounding box center [284, 76] width 6 height 6
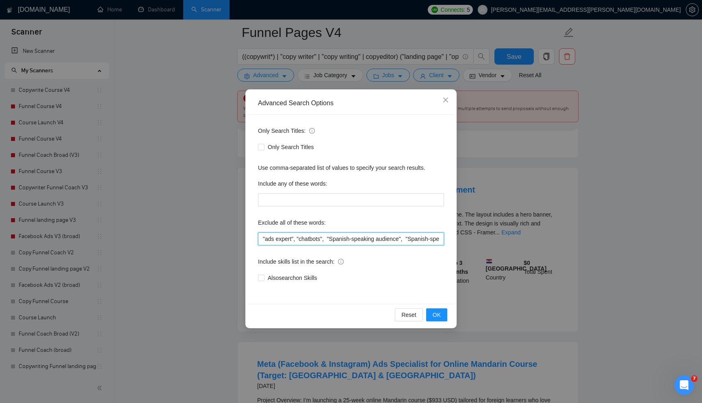
click at [277, 235] on input ""ads expert", "chatbots", "Spanish-speaking audience", "Spanish-speaking", "Con…" at bounding box center [351, 238] width 186 height 13
paste input "frontend developer"
type input ""frontend developer", "ads expert", "chatbots", "Spanish-speaking audience", "S…"
click at [432, 309] on button "OK" at bounding box center [436, 314] width 21 height 13
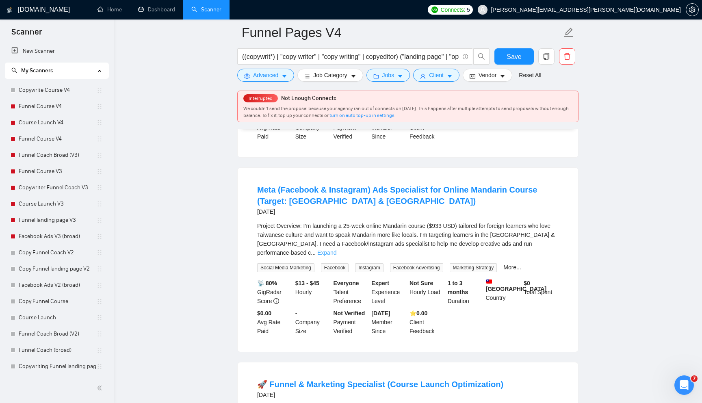
click at [336, 255] on link "Expand" at bounding box center [326, 252] width 19 height 6
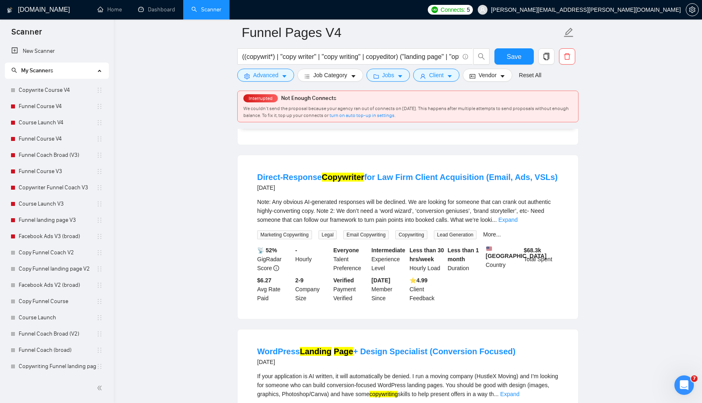
scroll to position [116, 0]
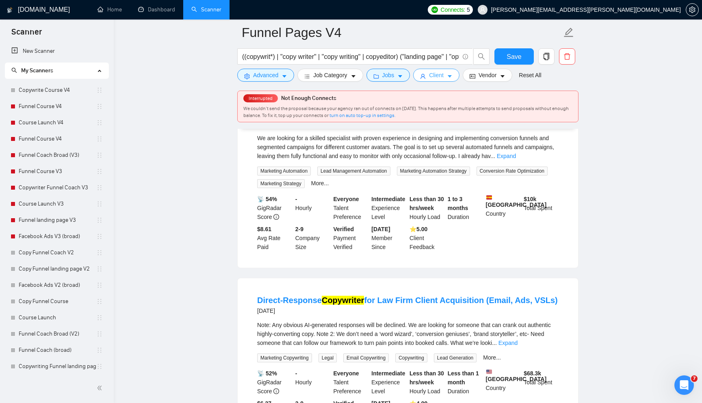
click at [452, 78] on icon "caret-down" at bounding box center [450, 76] width 6 height 6
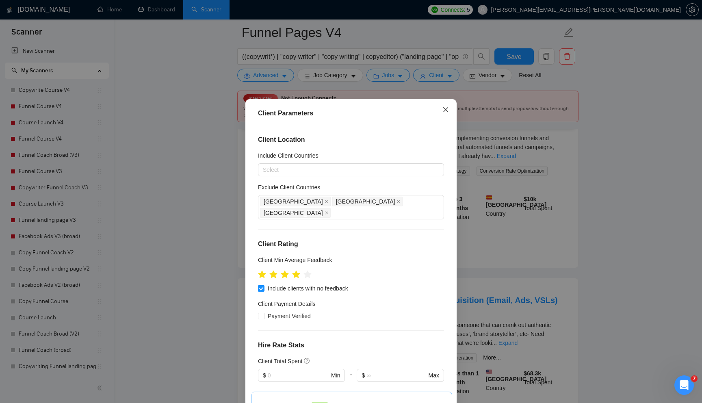
click at [446, 110] on icon "close" at bounding box center [445, 109] width 6 height 6
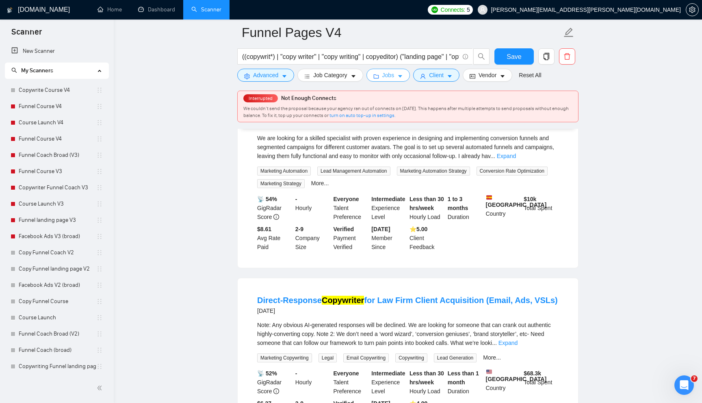
click at [406, 77] on button "Jobs" at bounding box center [388, 75] width 44 height 13
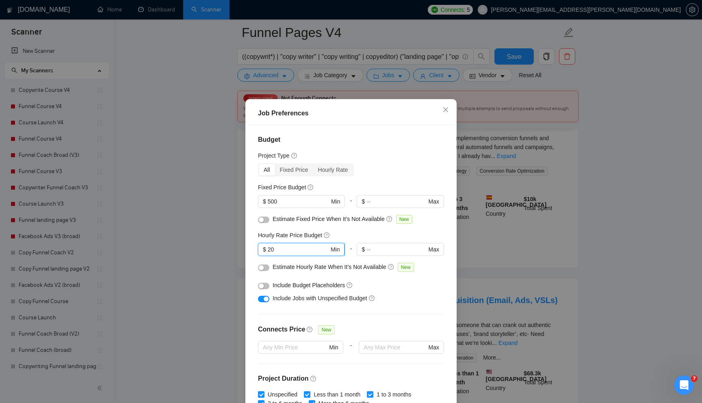
click at [289, 246] on input "20" at bounding box center [298, 249] width 61 height 9
type input "2"
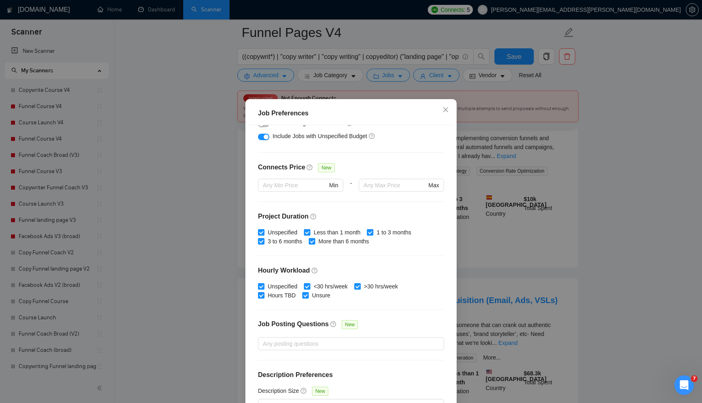
scroll to position [176, 0]
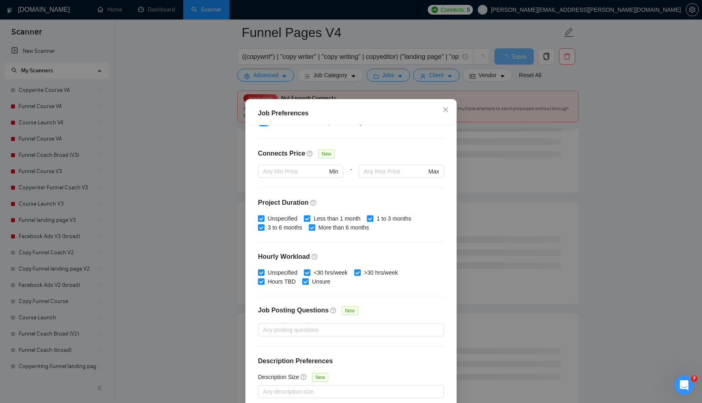
type input "40"
click at [387, 352] on div "Budget Project Type All Fixed Price Hourly Rate Fixed Price Budget $ 500 Min - …" at bounding box center [350, 266] width 205 height 282
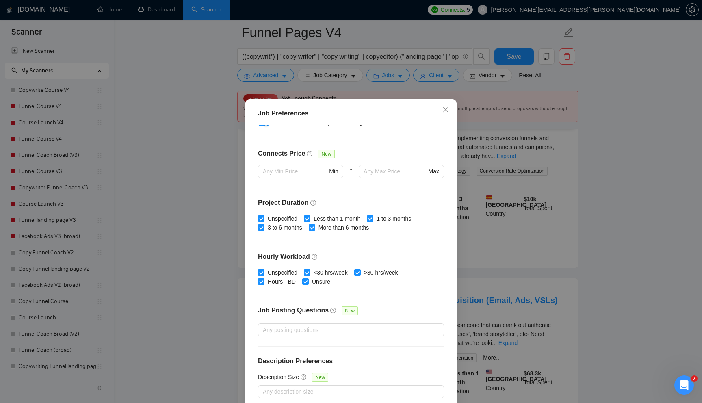
click at [336, 352] on div "Budget Project Type All Fixed Price Hourly Rate Fixed Price Budget $ 500 Min - …" at bounding box center [350, 266] width 205 height 282
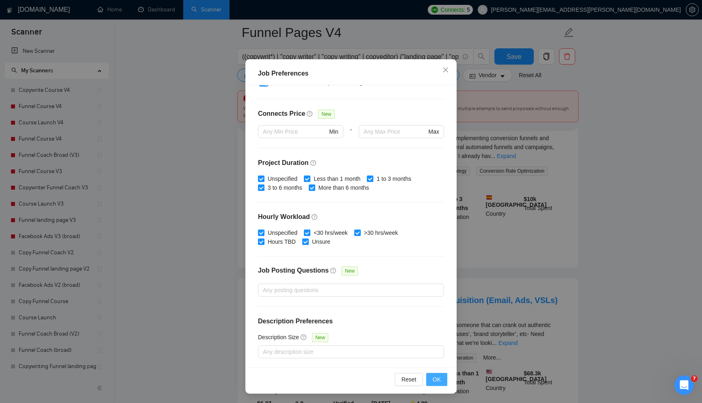
click at [443, 379] on button "OK" at bounding box center [436, 379] width 21 height 13
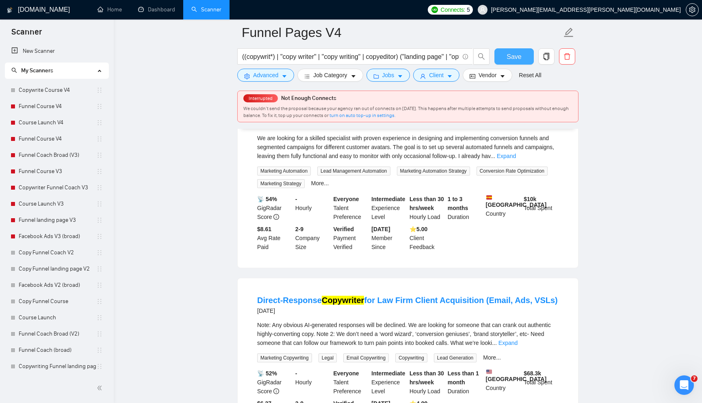
click at [513, 58] on span "Save" at bounding box center [513, 57] width 15 height 10
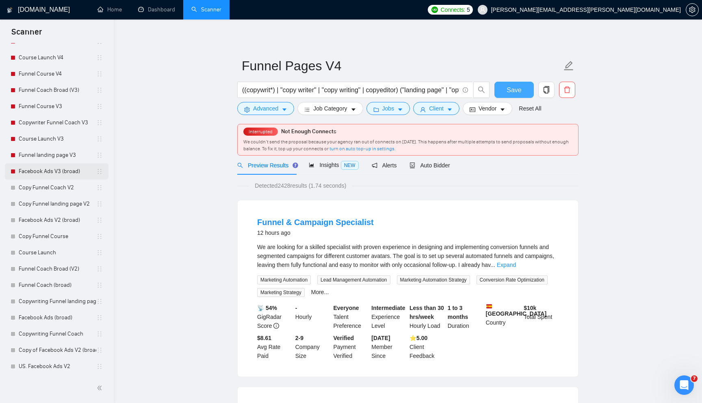
scroll to position [82, 0]
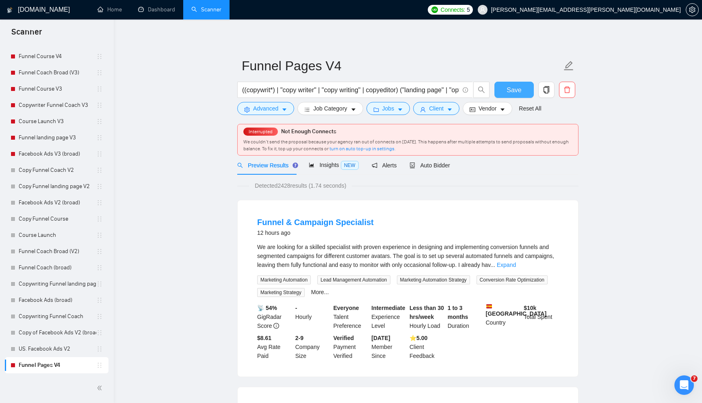
click at [499, 91] on button "Save" at bounding box center [513, 90] width 39 height 16
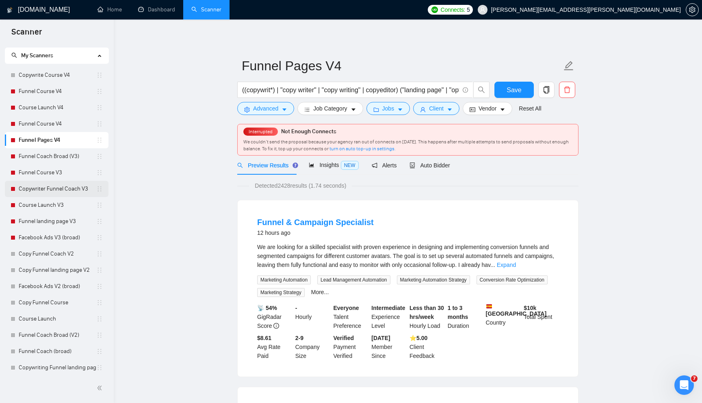
scroll to position [0, 0]
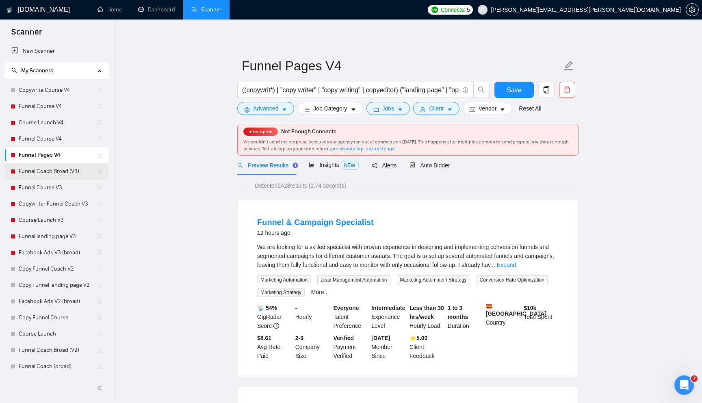
click at [60, 173] on link "Funnel Coach Broad (V3)" at bounding box center [58, 171] width 78 height 16
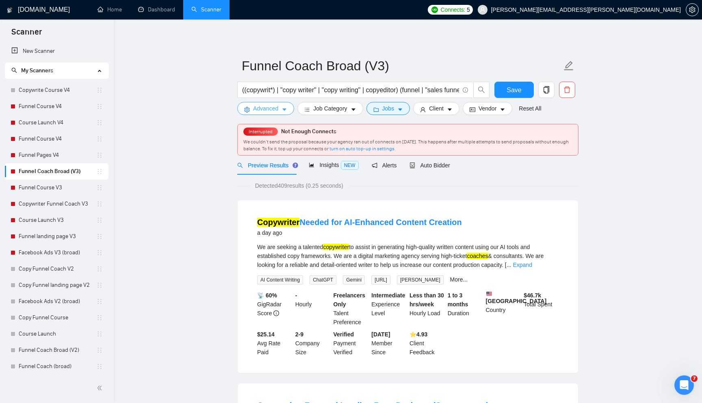
click at [257, 105] on span "Advanced" at bounding box center [265, 108] width 25 height 9
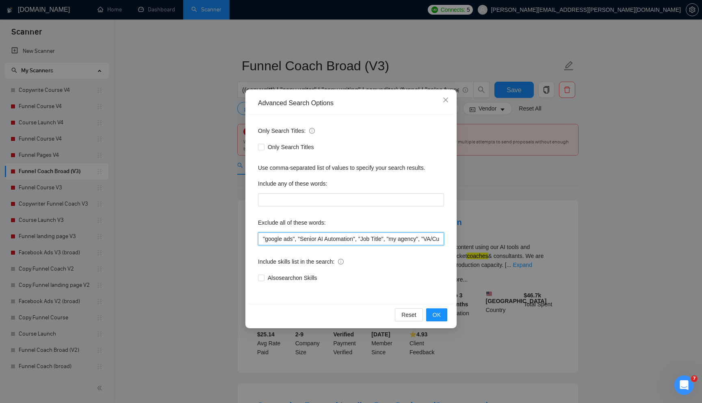
click at [274, 240] on input ""google ads", "Senior AI Automation", "Job Title", "my agency", "VA/Customer Su…" at bounding box center [351, 238] width 186 height 13
paste input "chatbots", "Spanish-speaking audience", "Spanish-speaking", "Content Creator", …"
click at [439, 318] on span "OK" at bounding box center [436, 314] width 8 height 9
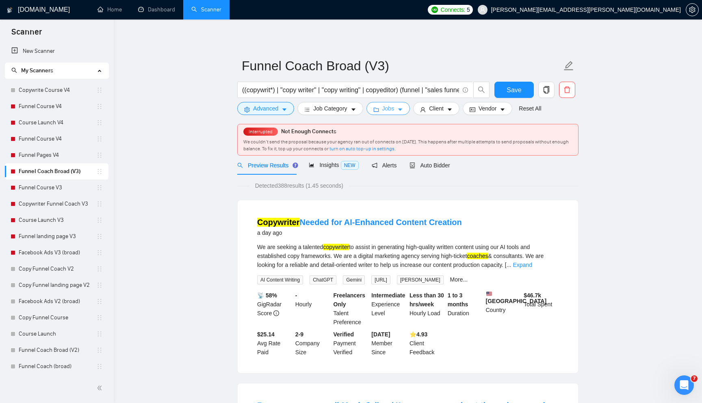
click at [409, 111] on button "Jobs" at bounding box center [388, 108] width 44 height 13
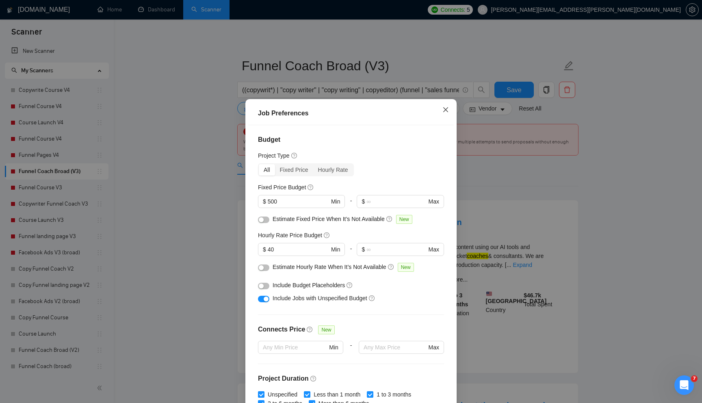
click at [445, 109] on icon "close" at bounding box center [445, 109] width 6 height 6
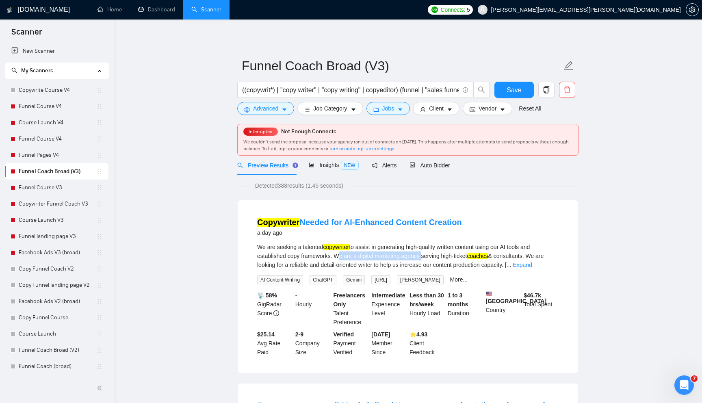
drag, startPoint x: 337, startPoint y: 257, endPoint x: 425, endPoint y: 254, distance: 88.1
click at [425, 254] on div "We are seeking a talented copywriter to assist in generating high-quality writt…" at bounding box center [407, 255] width 301 height 27
copy div "We are a digital marketing agency"
click at [260, 111] on span "Advanced" at bounding box center [265, 108] width 25 height 9
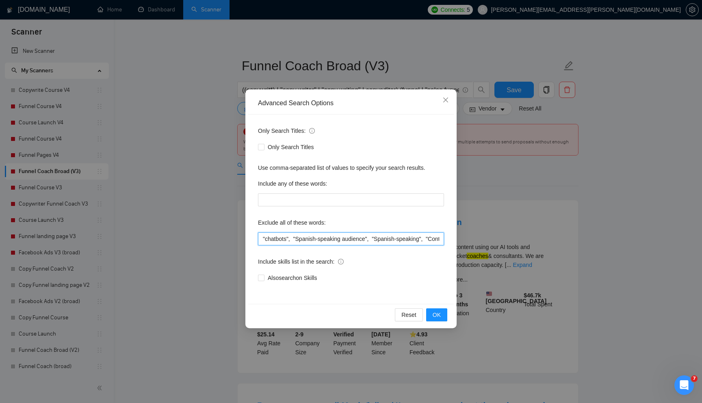
click at [269, 238] on input ""chatbots", "Spanish-speaking audience", "Spanish-speaking", "Content Creator",…" at bounding box center [351, 238] width 186 height 13
paste input "We are a digital marketing agency"
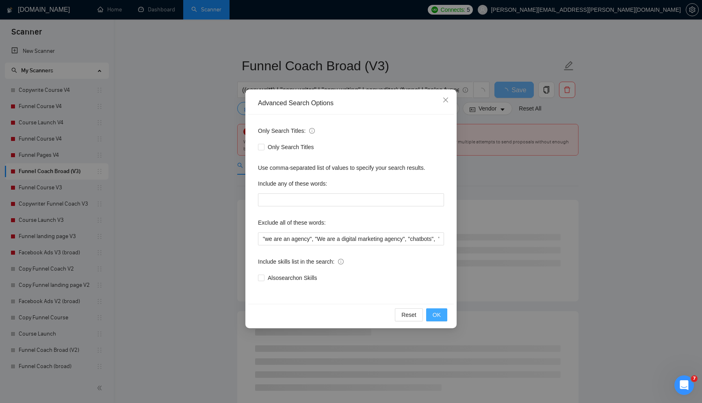
click at [435, 310] on button "OK" at bounding box center [436, 314] width 21 height 13
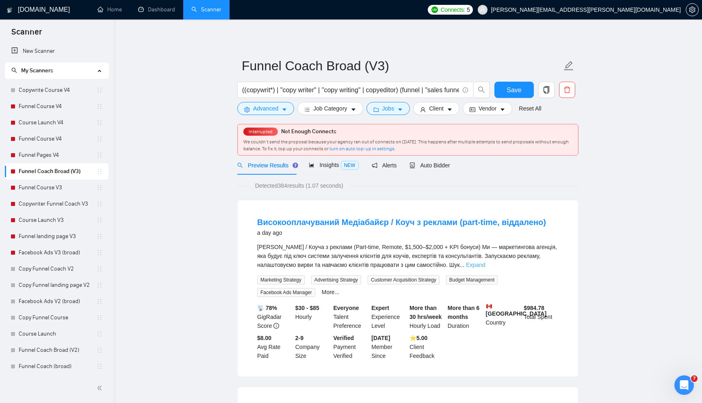
click at [485, 266] on link "Expand" at bounding box center [475, 264] width 19 height 6
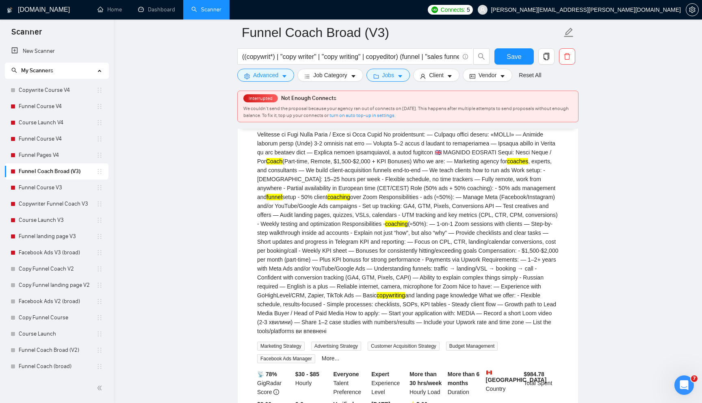
scroll to position [306, 0]
drag, startPoint x: 286, startPoint y: 313, endPoint x: 315, endPoint y: 312, distance: 29.3
click at [315, 312] on div "Coach (Part-time, Remote, $1,500-$2,000 + KPI Bonuses) Who we are: — Marketing …" at bounding box center [407, 139] width 301 height 393
click at [531, 304] on div "Coach (Part-time, Remote, $1,500-$2,000 + KPI Bonuses) Who we are: — Marketing …" at bounding box center [407, 139] width 301 height 393
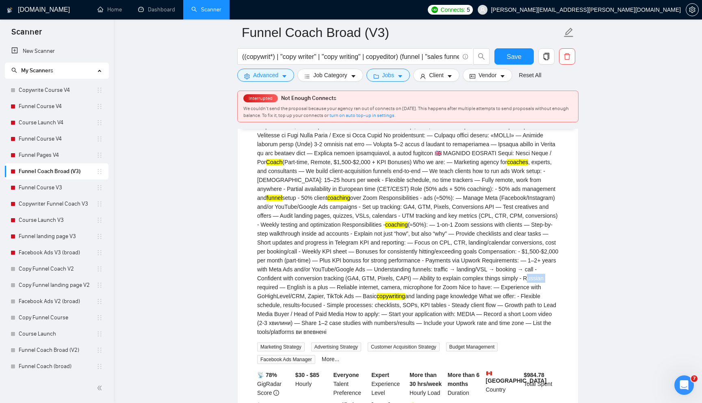
drag, startPoint x: 531, startPoint y: 304, endPoint x: 552, endPoint y: 304, distance: 20.7
click at [552, 304] on div "Coach (Part-time, Remote, $1,500-$2,000 + KPI Bonuses) Who we are: — Marketing …" at bounding box center [407, 139] width 301 height 393
copy div "Russian"
click at [281, 72] on button "Advanced" at bounding box center [265, 75] width 57 height 13
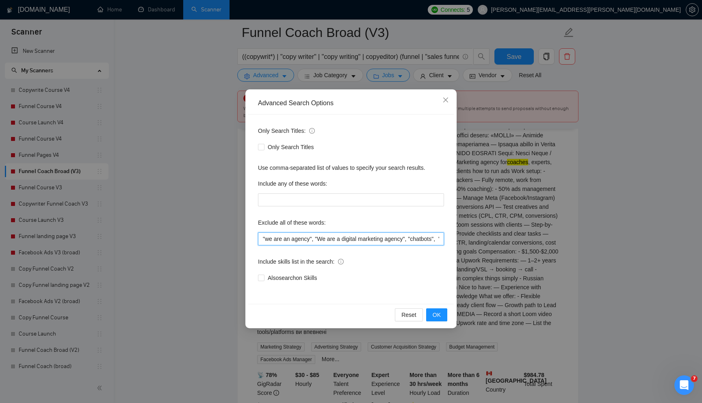
click at [271, 242] on input ""we are an agency", "We are a digital marketing agency", "chatbots", "Spanish-s…" at bounding box center [351, 238] width 186 height 13
paste input "Russian"
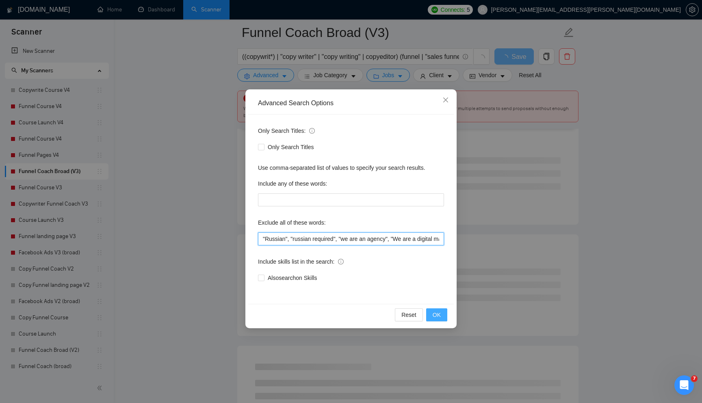
type input ""Russian", "russian required", "we are an agency", "We are a digital marketing …"
click at [438, 315] on span "OK" at bounding box center [436, 314] width 8 height 9
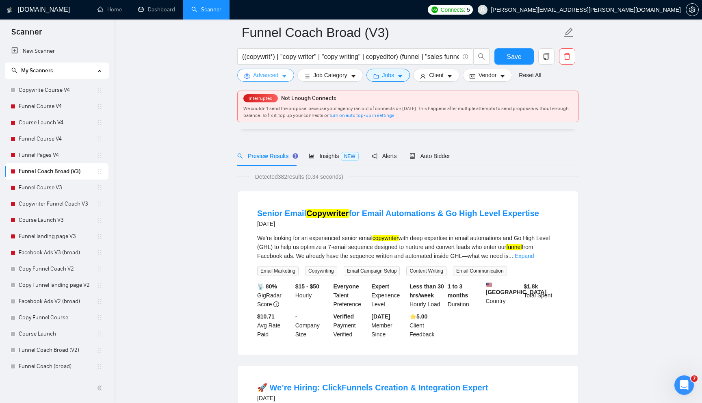
scroll to position [0, 0]
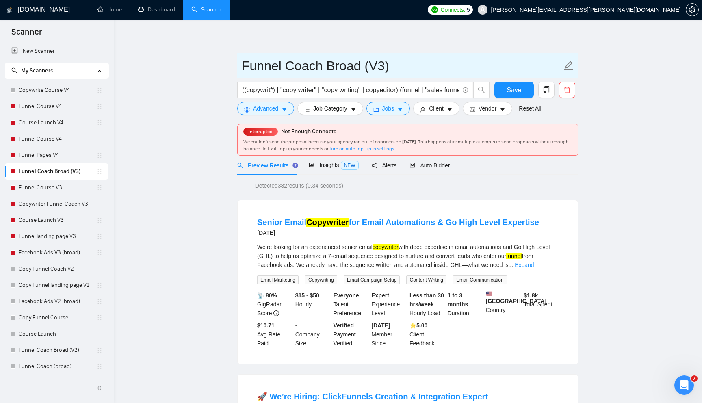
click at [357, 69] on input "Funnel Coach Broad (V3)" at bounding box center [402, 66] width 320 height 20
type input "Funnel Coach Broad (V3)"
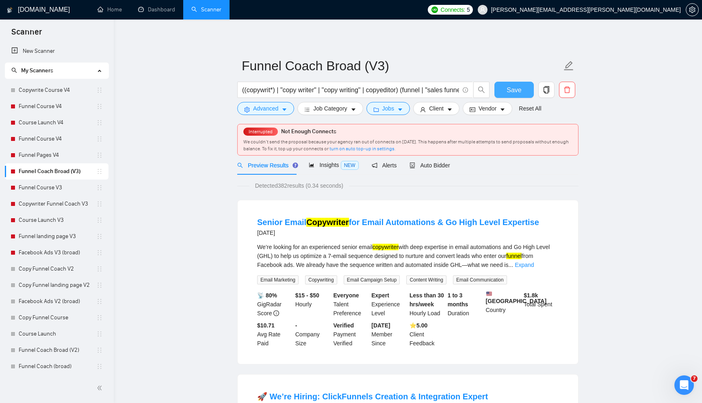
click at [512, 89] on span "Save" at bounding box center [513, 90] width 15 height 10
click at [546, 96] on button "button" at bounding box center [546, 90] width 16 height 16
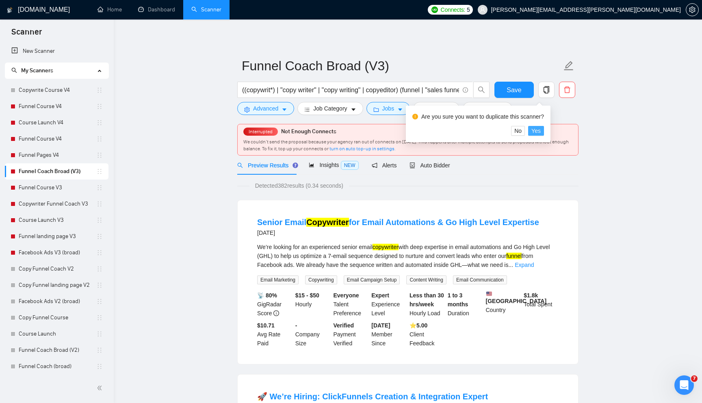
click at [544, 132] on button "Yes" at bounding box center [536, 131] width 16 height 10
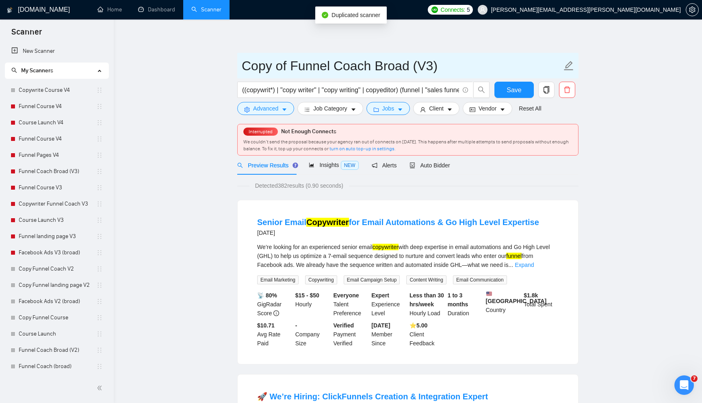
click at [397, 68] on input "Copy of Funnel Coach Broad (V3)" at bounding box center [402, 66] width 320 height 20
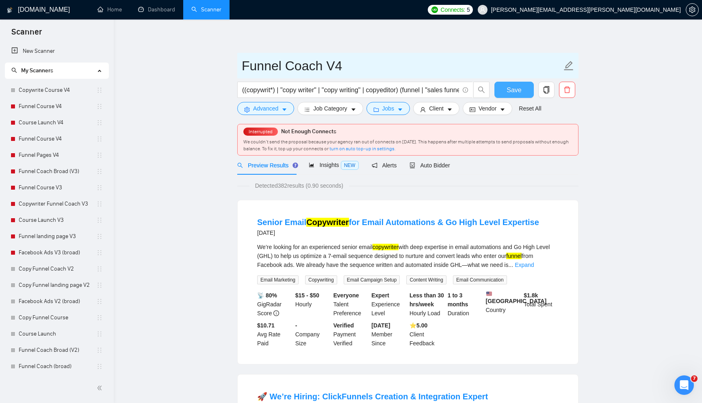
type input "Funnel Coach V4"
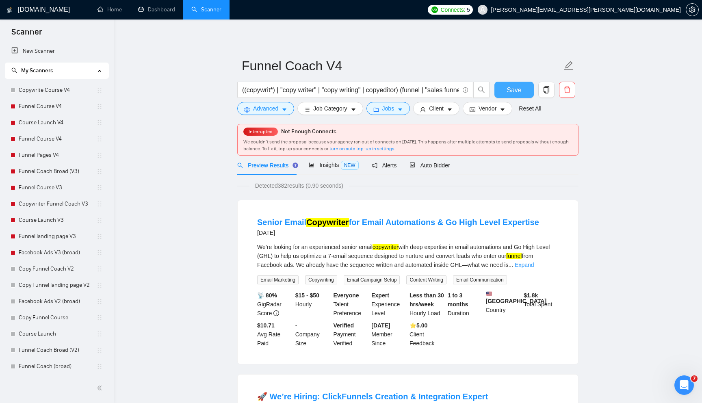
click at [505, 91] on button "Save" at bounding box center [513, 90] width 39 height 16
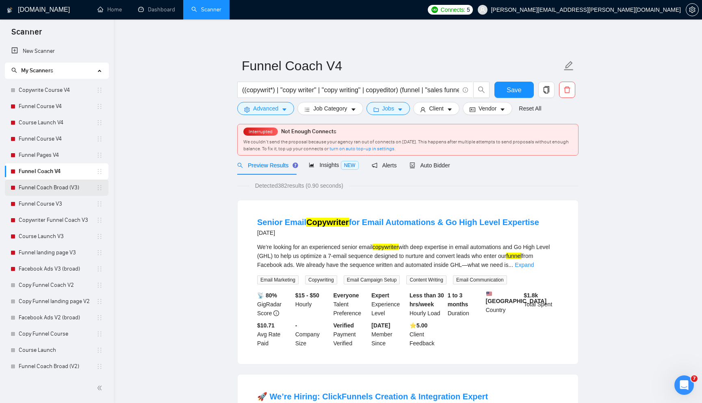
click at [86, 191] on link "Funnel Coach Broad (V3)" at bounding box center [58, 187] width 78 height 16
click at [432, 166] on span "Auto Bidder" at bounding box center [429, 165] width 40 height 6
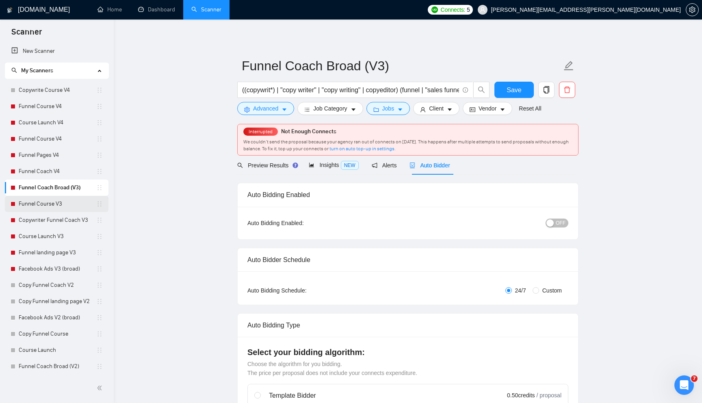
click at [86, 202] on link "Funnel Course V3" at bounding box center [58, 204] width 78 height 16
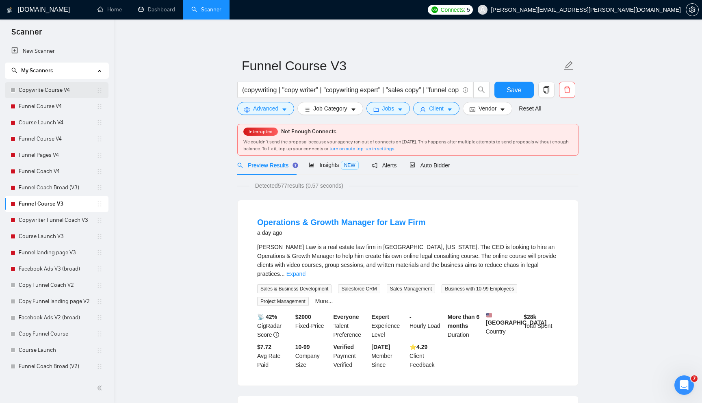
click at [70, 89] on link "Copywrite Course V4" at bounding box center [58, 90] width 78 height 16
